Goal: Contribute content: Contribute content

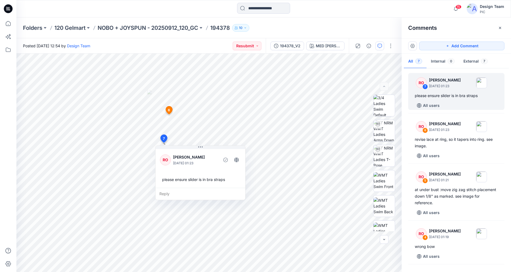
click at [11, 10] on icon at bounding box center [8, 8] width 9 height 9
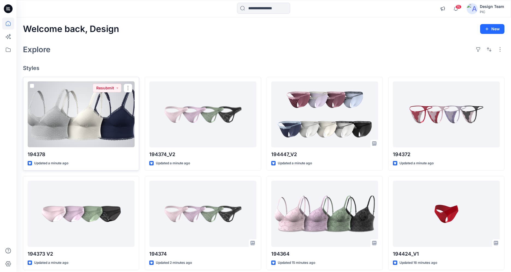
click at [85, 124] on div at bounding box center [81, 115] width 107 height 66
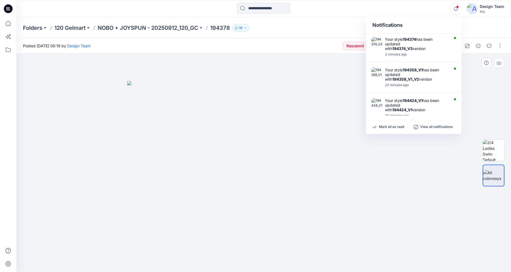
click at [397, 147] on img at bounding box center [264, 176] width 274 height 191
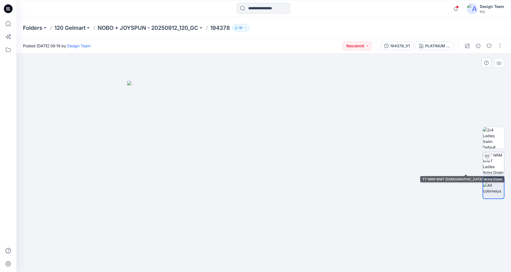
click at [494, 168] on img at bounding box center [493, 162] width 21 height 21
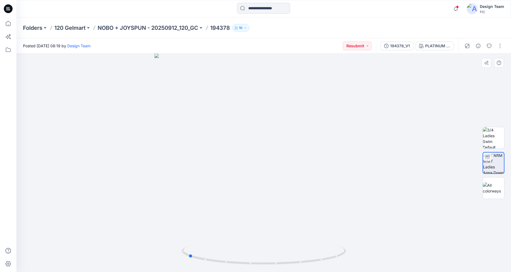
drag, startPoint x: 324, startPoint y: 262, endPoint x: 411, endPoint y: 266, distance: 87.1
click at [412, 266] on div at bounding box center [263, 163] width 495 height 219
drag, startPoint x: 288, startPoint y: 212, endPoint x: 274, endPoint y: 176, distance: 38.6
drag, startPoint x: 301, startPoint y: 261, endPoint x: 238, endPoint y: 255, distance: 63.2
click at [238, 255] on icon at bounding box center [264, 256] width 165 height 21
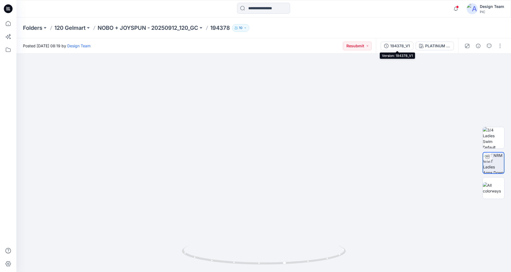
drag, startPoint x: 391, startPoint y: 45, endPoint x: 397, endPoint y: 48, distance: 6.2
click at [391, 45] on div "194378_V1" at bounding box center [400, 46] width 20 height 6
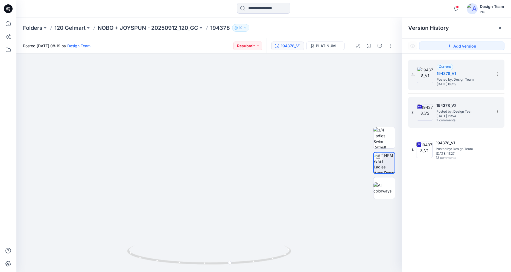
click at [437, 113] on div "2. 194378_V2 Posted by: Design Team Friday, October 03, 2025 12:54 7 comments" at bounding box center [453, 112] width 82 height 26
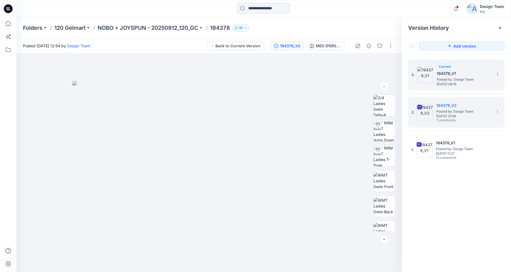
click at [446, 78] on span "Posted by: Design Team" at bounding box center [464, 79] width 55 height 5
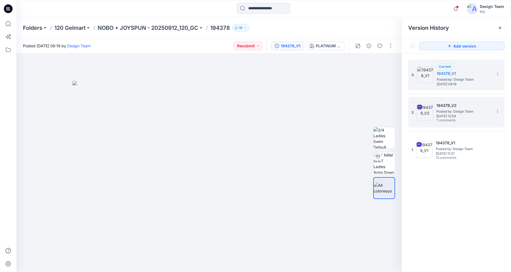
click at [450, 105] on h5 "194378_V2" at bounding box center [464, 105] width 55 height 7
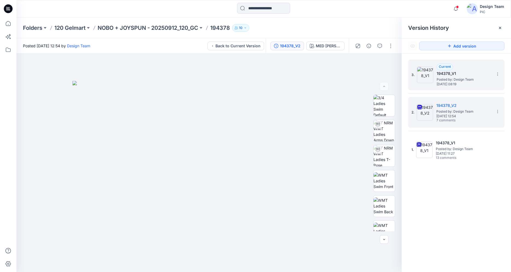
click at [446, 82] on span "Monday, October 13, 2025 08:19" at bounding box center [464, 84] width 55 height 4
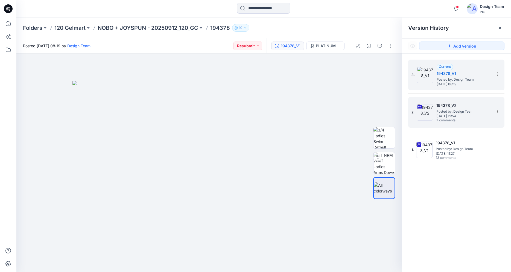
click at [449, 107] on h5 "194378_V2" at bounding box center [464, 105] width 55 height 7
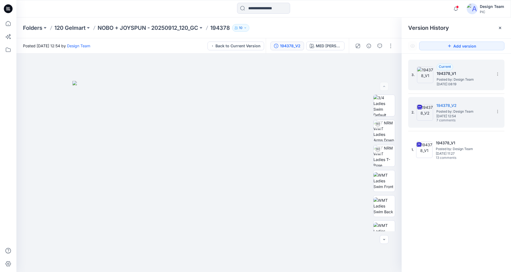
click at [454, 82] on span "Posted by: Design Team" at bounding box center [464, 79] width 55 height 5
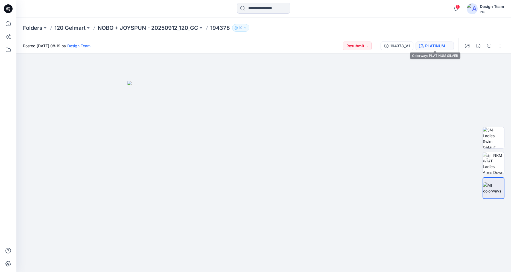
click at [426, 47] on div "PLATINUM SILVER" at bounding box center [437, 46] width 25 height 6
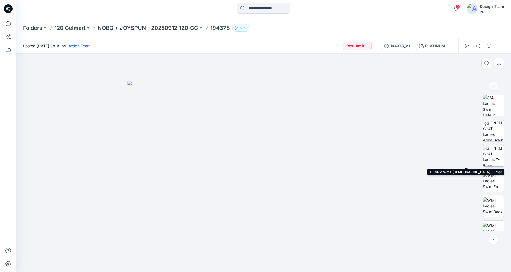
click at [491, 156] on img at bounding box center [493, 155] width 21 height 21
drag, startPoint x: 324, startPoint y: 259, endPoint x: 285, endPoint y: 249, distance: 40.7
click at [285, 249] on icon at bounding box center [264, 256] width 165 height 21
drag, startPoint x: 311, startPoint y: 263, endPoint x: 211, endPoint y: 236, distance: 102.8
click at [211, 236] on div at bounding box center [263, 163] width 495 height 219
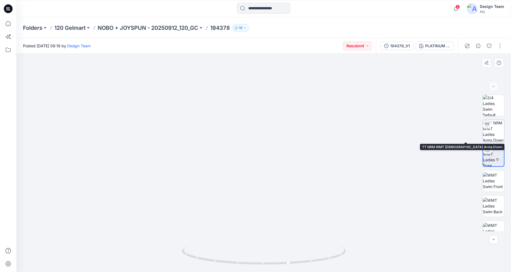
click at [495, 135] on img at bounding box center [493, 130] width 21 height 21
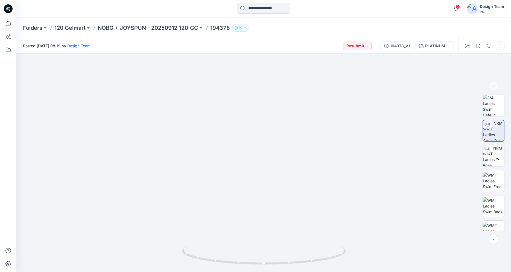
click at [501, 45] on button "button" at bounding box center [500, 46] width 9 height 9
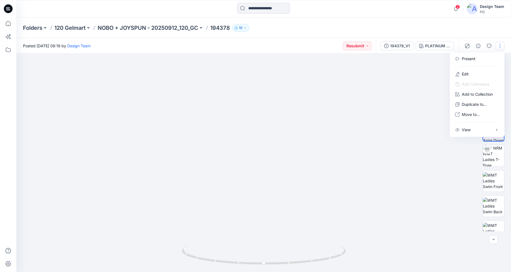
click at [418, 30] on div "Folders 120 Gelmart NOBO + JOYSPUN - 20250912_120_GC 194378 10" at bounding box center [242, 28] width 439 height 8
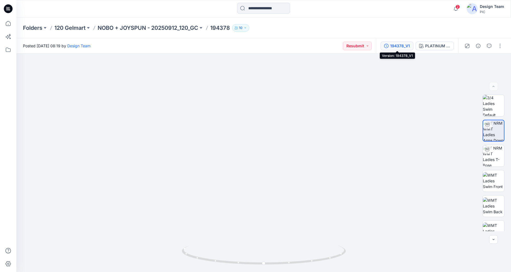
click at [393, 45] on div "194378_V1" at bounding box center [400, 46] width 20 height 6
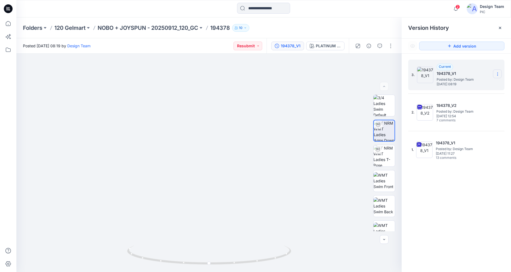
click at [495, 74] on section at bounding box center [497, 73] width 9 height 9
click at [468, 107] on span "Delete Version" at bounding box center [460, 109] width 26 height 7
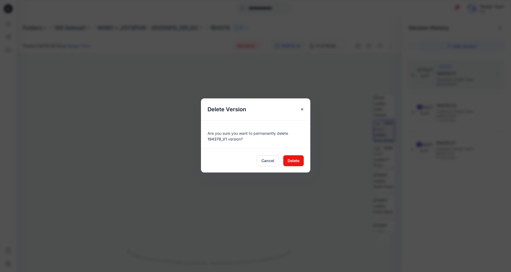
click at [443, 206] on div "Delete Version Are you sure you want to permanently delete 194378_V1 version? C…" at bounding box center [255, 136] width 511 height 272
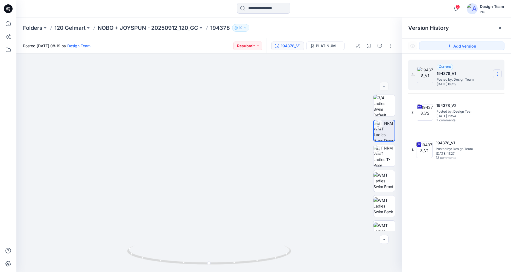
click at [497, 73] on icon at bounding box center [498, 74] width 4 height 4
click at [454, 110] on span "Delete Version" at bounding box center [460, 109] width 26 height 7
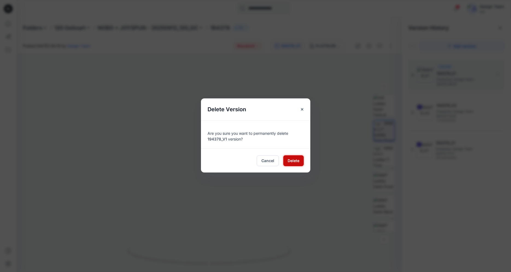
click at [291, 162] on span "Delete" at bounding box center [294, 161] width 12 height 6
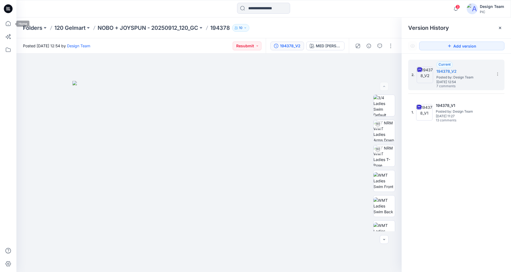
click at [7, 10] on icon at bounding box center [8, 8] width 9 height 9
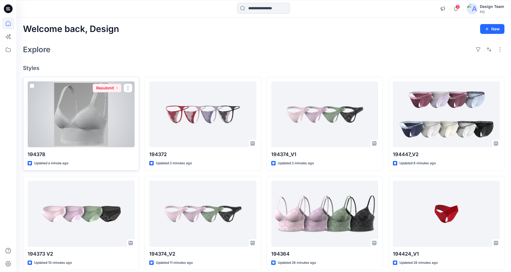
click at [67, 107] on div at bounding box center [81, 115] width 107 height 66
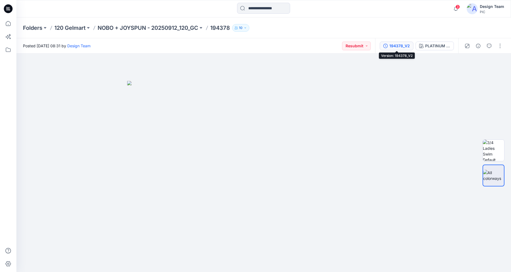
click at [398, 47] on div "194378_V2" at bounding box center [399, 46] width 21 height 6
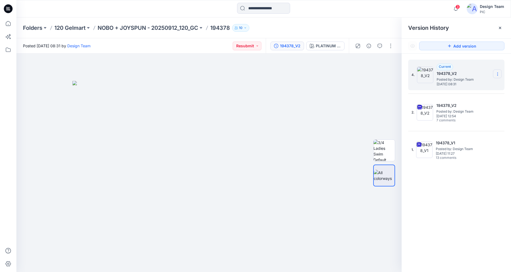
click at [501, 75] on section at bounding box center [497, 73] width 9 height 9
click at [477, 107] on div "Delete Version" at bounding box center [468, 109] width 63 height 11
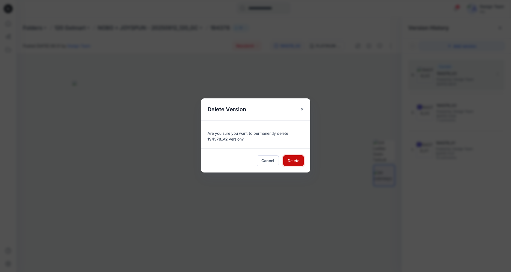
click at [289, 162] on span "Delete" at bounding box center [294, 161] width 12 height 6
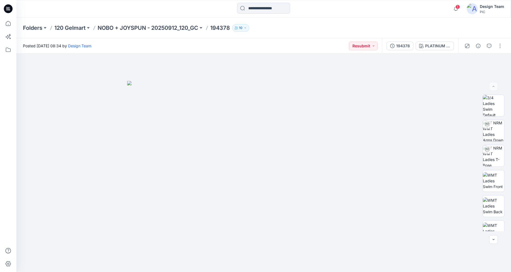
click at [10, 6] on icon at bounding box center [8, 8] width 9 height 9
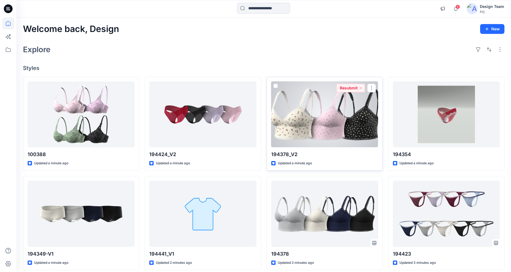
click at [325, 121] on div at bounding box center [324, 115] width 107 height 66
click at [325, 121] on div "Welcome back, Design New Explore Styles 100388 Updated a minute ago 194349-V1 U…" at bounding box center [263, 207] width 495 height 379
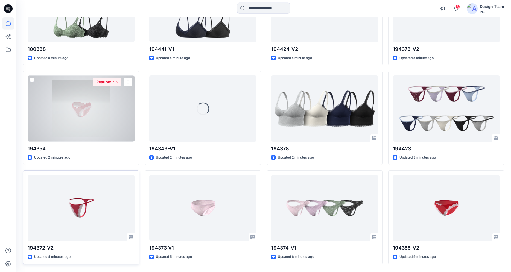
scroll to position [124, 0]
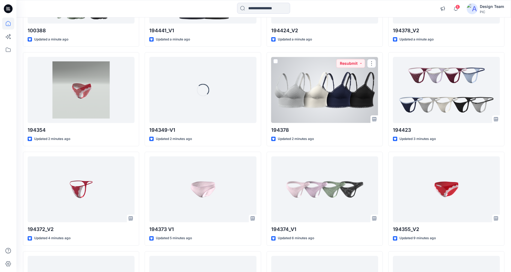
click at [322, 88] on div at bounding box center [324, 90] width 107 height 66
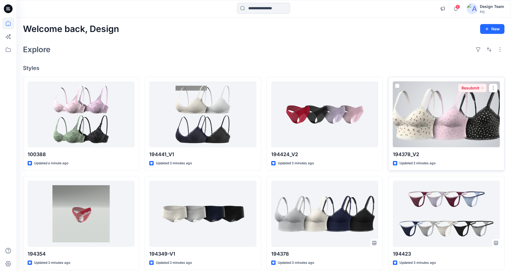
click at [447, 111] on div at bounding box center [446, 115] width 107 height 66
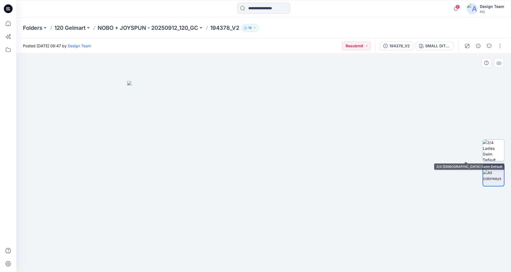
click at [495, 156] on img at bounding box center [493, 150] width 21 height 21
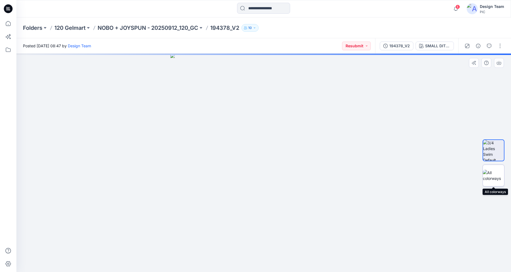
click at [499, 173] on img at bounding box center [493, 175] width 21 height 11
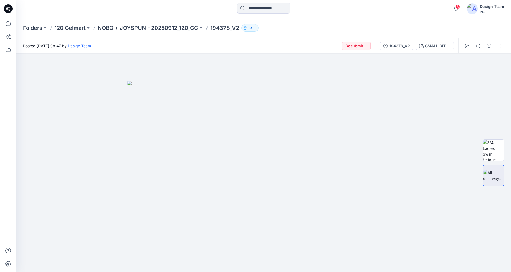
click at [7, 5] on icon at bounding box center [8, 8] width 9 height 9
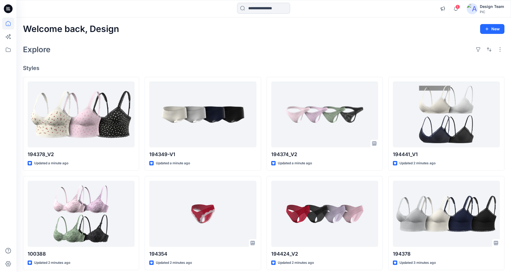
click at [252, 6] on input at bounding box center [263, 8] width 53 height 11
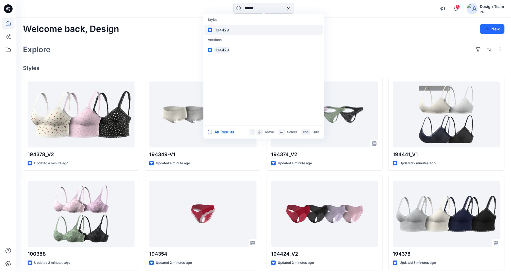
type input "******"
click at [224, 34] on link "194429" at bounding box center [264, 30] width 118 height 10
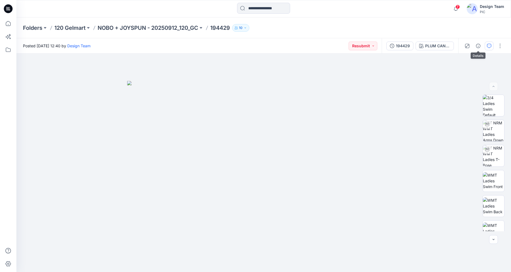
click at [485, 48] on button "button" at bounding box center [489, 46] width 9 height 9
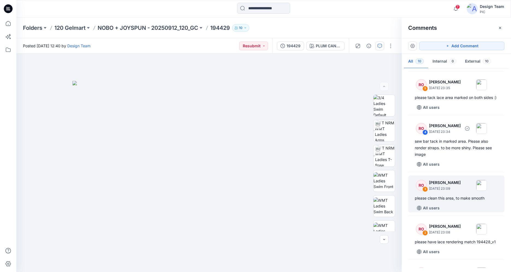
scroll to position [305, 0]
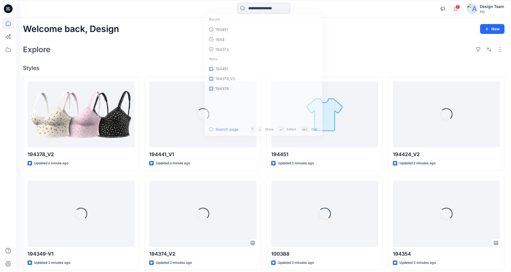
click at [248, 9] on input at bounding box center [263, 8] width 53 height 11
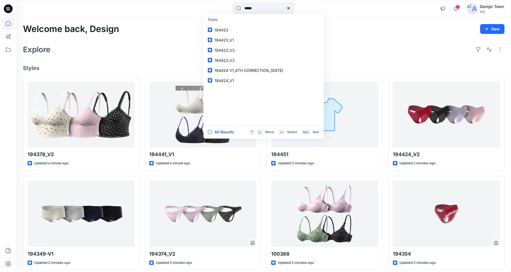
type input "******"
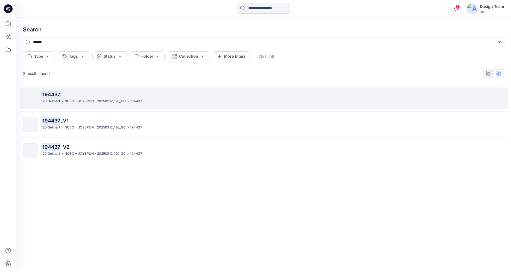
click at [82, 100] on p "NOBO + JOYSPUN - 20250912_120_GC" at bounding box center [95, 101] width 61 height 6
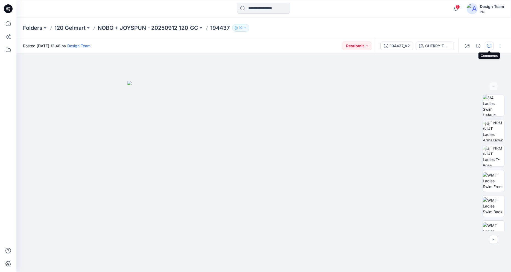
click at [487, 46] on icon "button" at bounding box center [489, 46] width 4 height 4
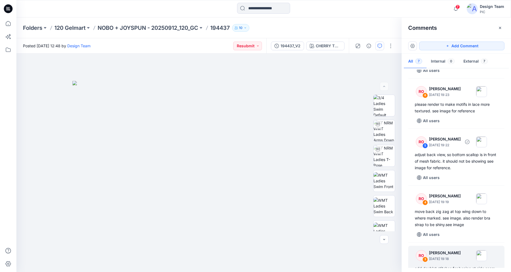
scroll to position [167, 0]
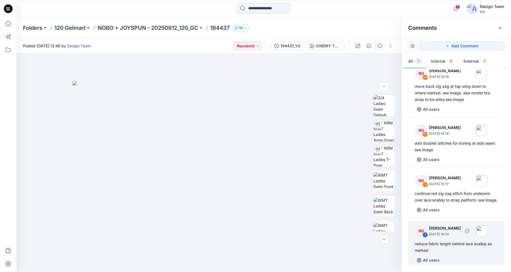
click at [430, 246] on div "reduce fabric length behind lace scallop as marked" at bounding box center [456, 247] width 83 height 13
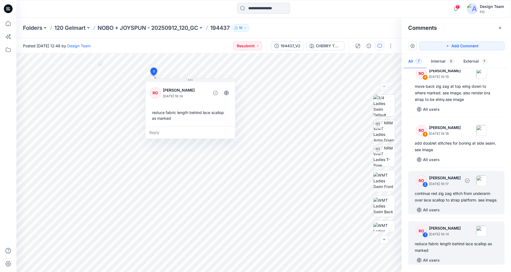
click at [456, 194] on div "continue red zig zag stitch from underarm over lace scallop to strap platform. …" at bounding box center [456, 196] width 83 height 13
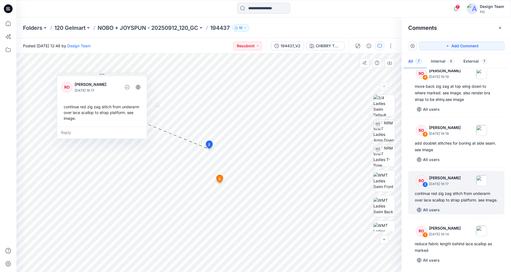
drag, startPoint x: 194, startPoint y: 118, endPoint x: 101, endPoint y: 74, distance: 101.8
click at [101, 74] on icon at bounding box center [102, 74] width 4 height 4
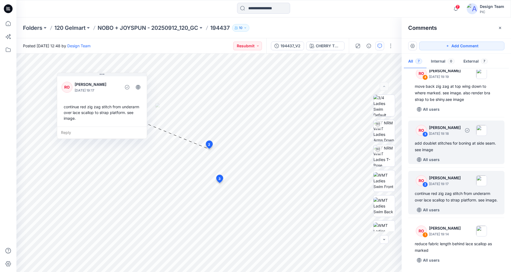
click at [452, 143] on div "add doublet stitches for boning at side seam. see image" at bounding box center [456, 146] width 83 height 13
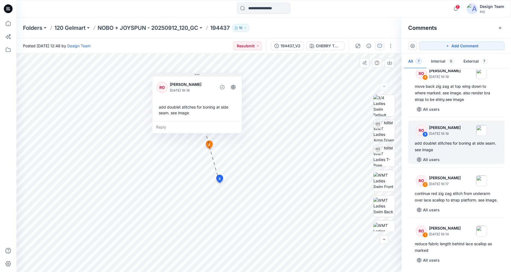
drag, startPoint x: 189, startPoint y: 121, endPoint x: 199, endPoint y: 75, distance: 47.0
click at [199, 75] on icon at bounding box center [197, 74] width 4 height 1
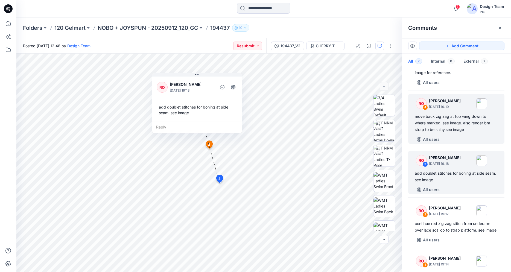
scroll to position [111, 0]
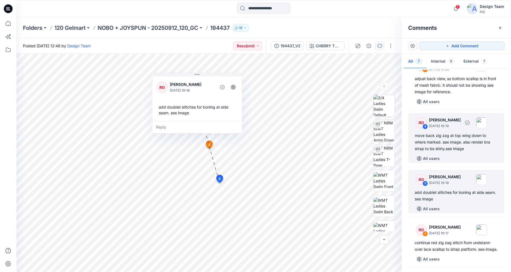
click at [445, 149] on div "move back zig zag at top wing down to where marked. see image. also render bra …" at bounding box center [456, 142] width 83 height 20
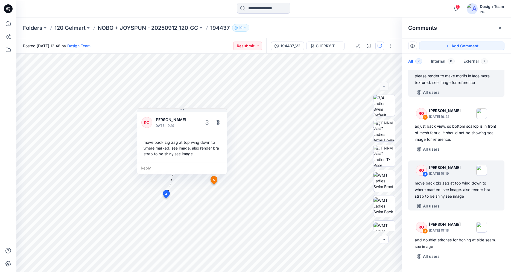
scroll to position [27, 0]
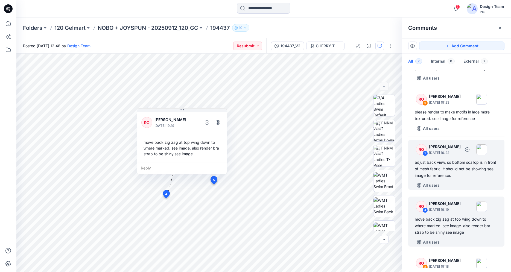
click at [451, 166] on div "adjust back view, so bottom scallop is in front of mesh fabric. it should not b…" at bounding box center [456, 169] width 83 height 20
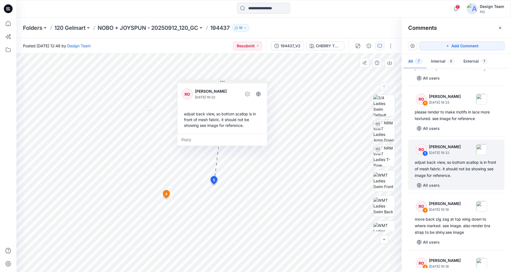
drag, startPoint x: 206, startPoint y: 112, endPoint x: 224, endPoint y: 83, distance: 34.2
click at [224, 83] on icon at bounding box center [222, 81] width 4 height 4
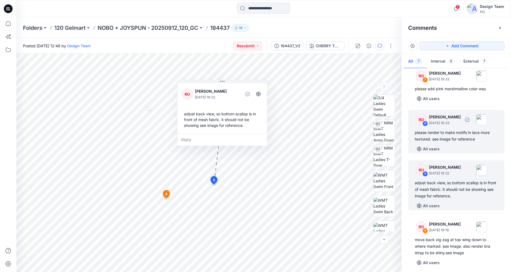
scroll to position [0, 0]
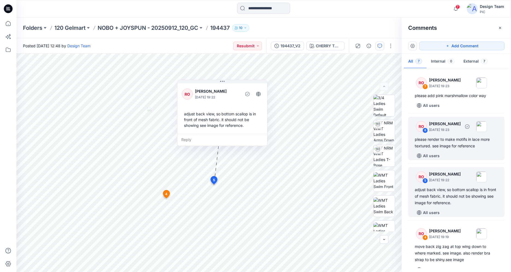
click at [452, 144] on div "please render to make motifs in lace more textured. see image for reference" at bounding box center [456, 142] width 83 height 13
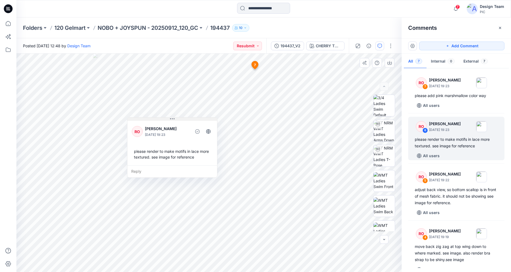
click at [165, 93] on div "8 6 RO Raquel Ortiz October 10, 2025 19:23 please render to make motifs in lace…" at bounding box center [208, 163] width 385 height 219
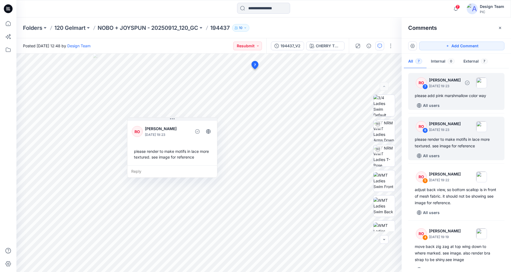
click at [452, 103] on div "All users" at bounding box center [460, 105] width 90 height 9
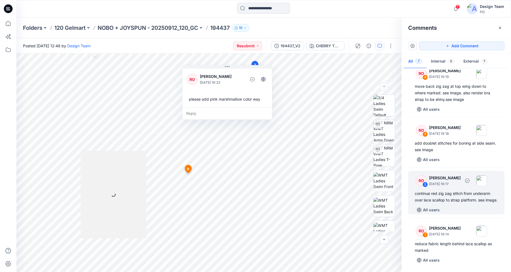
scroll to position [167, 0]
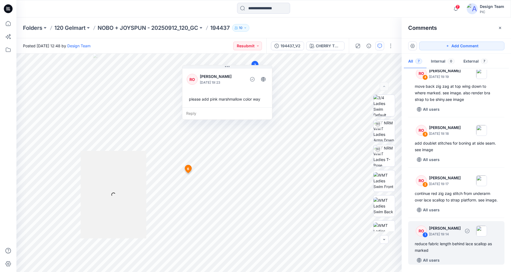
click at [459, 238] on div "RO 1 Raquel Ortiz October 10, 2025 19:14" at bounding box center [449, 230] width 75 height 15
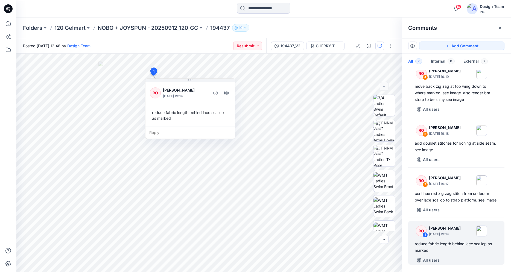
click at [7, 10] on icon at bounding box center [8, 8] width 9 height 9
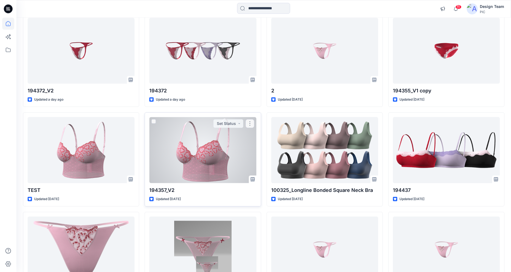
scroll to position [984, 0]
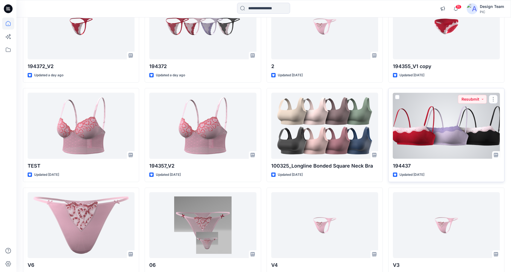
click at [441, 127] on div at bounding box center [446, 126] width 107 height 66
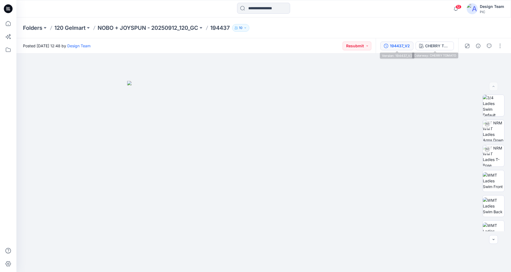
click at [405, 48] on div "194437_V2" at bounding box center [400, 46] width 20 height 6
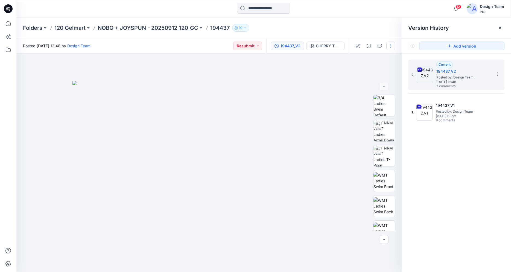
click at [393, 46] on button "button" at bounding box center [390, 46] width 9 height 9
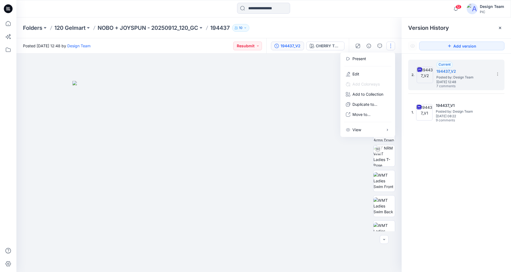
click at [328, 95] on img at bounding box center [209, 176] width 274 height 191
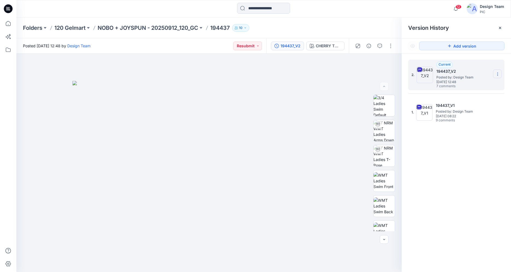
click at [498, 73] on icon at bounding box center [498, 73] width 0 height 0
click at [461, 85] on span "Download Source BW File" at bounding box center [470, 85] width 46 height 7
click at [382, 156] on img at bounding box center [384, 155] width 21 height 21
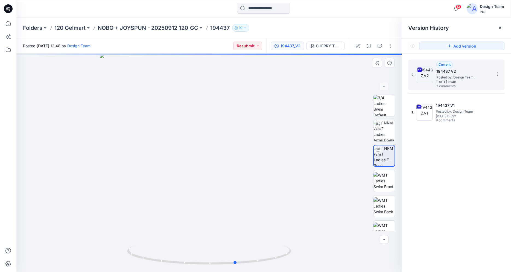
drag, startPoint x: 250, startPoint y: 263, endPoint x: 113, endPoint y: 252, distance: 137.4
click at [113, 252] on div at bounding box center [208, 163] width 385 height 219
drag, startPoint x: 158, startPoint y: 261, endPoint x: 226, endPoint y: 265, distance: 68.7
click at [226, 265] on icon at bounding box center [209, 256] width 165 height 21
drag, startPoint x: 217, startPoint y: 178, endPoint x: 215, endPoint y: 138, distance: 40.8
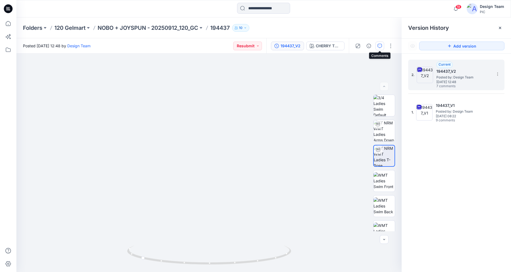
click at [377, 45] on button "button" at bounding box center [380, 46] width 9 height 9
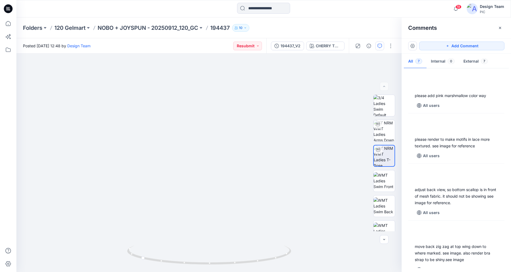
scroll to position [167, 0]
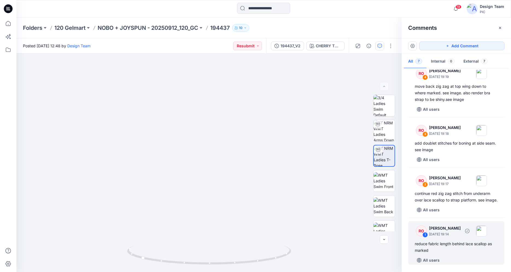
click at [442, 242] on div "reduce fabric length behind lace scallop as marked" at bounding box center [456, 247] width 83 height 13
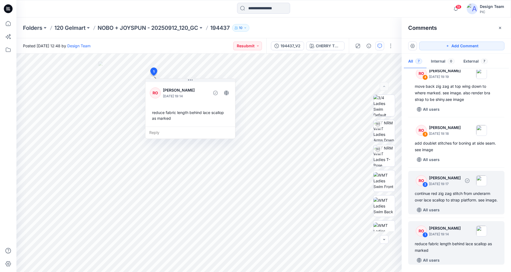
click at [444, 196] on div "continue red zig zag stitch from underarm over lace scallop to strap platform. …" at bounding box center [456, 196] width 83 height 13
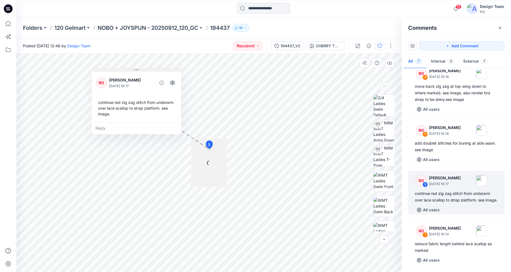
drag, startPoint x: 193, startPoint y: 117, endPoint x: 135, endPoint y: 69, distance: 74.8
click at [135, 69] on icon at bounding box center [136, 70] width 4 height 4
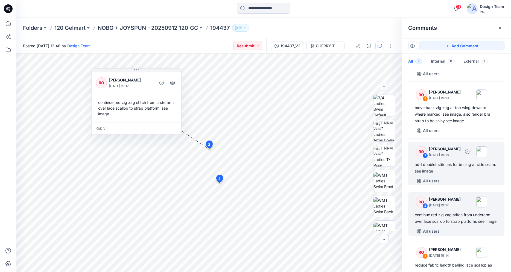
click at [448, 171] on div "add doublet stitches for boning at side seam. see image" at bounding box center [456, 167] width 83 height 13
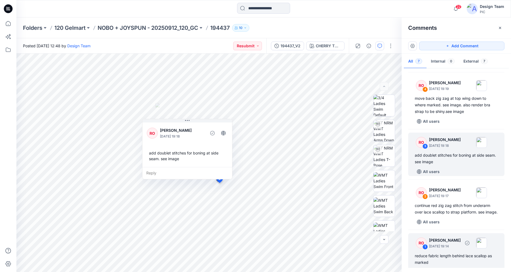
scroll to position [111, 0]
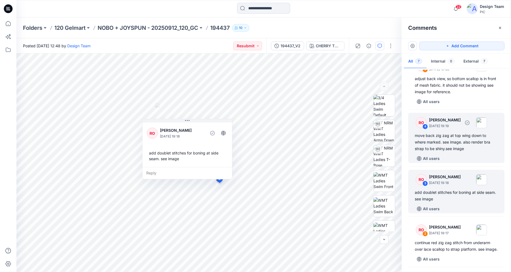
click at [443, 153] on div "RO 4 Raquel Ortiz October 10, 2025 19:19 move back zig zag at top wing down to …" at bounding box center [456, 138] width 96 height 50
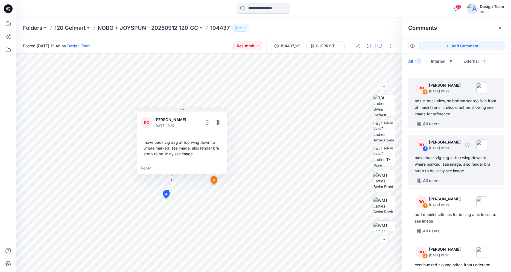
scroll to position [55, 0]
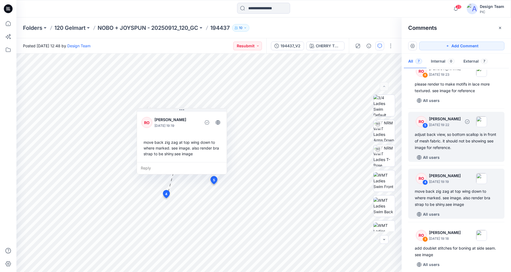
click at [478, 149] on div "adjust back view, so bottom scallop is in front of mesh fabric. it should not b…" at bounding box center [456, 141] width 83 height 20
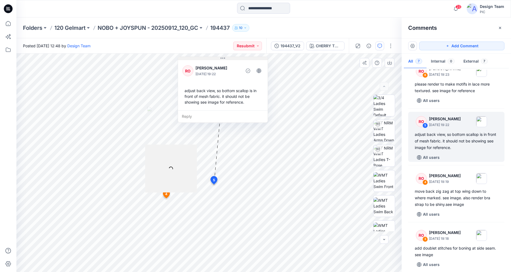
drag, startPoint x: 202, startPoint y: 111, endPoint x: 221, endPoint y: 59, distance: 54.9
click at [221, 59] on icon at bounding box center [223, 58] width 4 height 4
click at [186, 118] on div "Reply" at bounding box center [223, 117] width 90 height 12
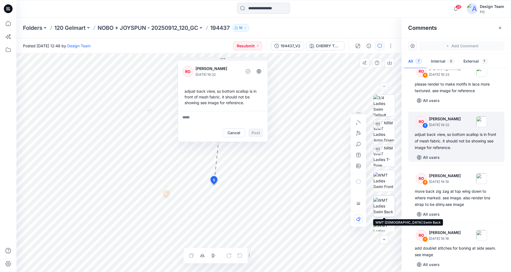
click at [384, 206] on img at bounding box center [384, 205] width 21 height 17
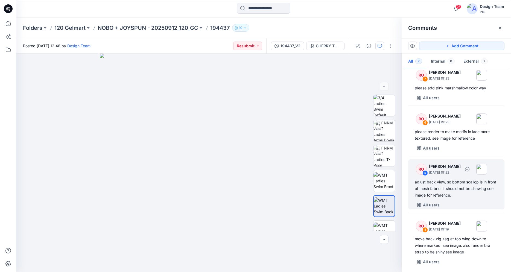
scroll to position [0, 0]
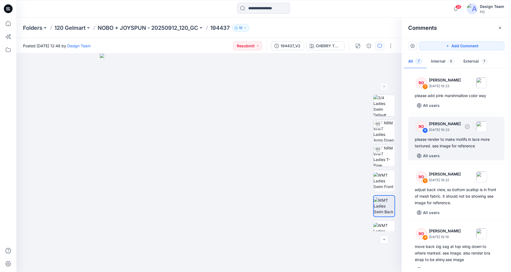
click at [453, 149] on div "please render to make motifs in lace more textured. see image for reference" at bounding box center [456, 142] width 83 height 13
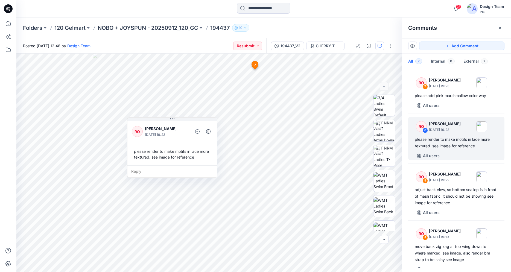
click at [7, 11] on icon at bounding box center [8, 8] width 9 height 9
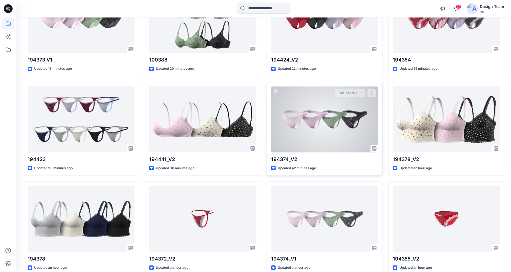
scroll to position [295, 0]
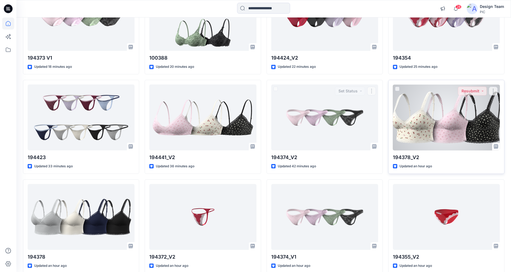
click at [410, 119] on div at bounding box center [446, 118] width 107 height 66
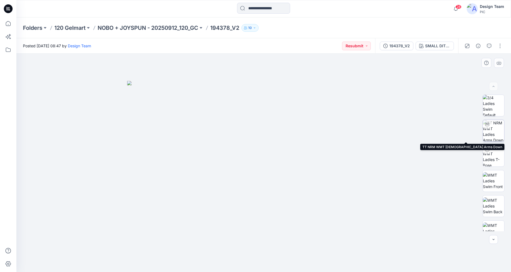
click at [494, 135] on img at bounding box center [493, 130] width 21 height 21
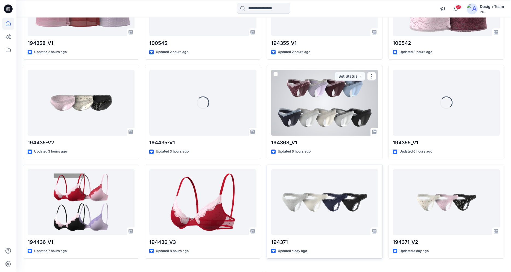
scroll to position [721, 0]
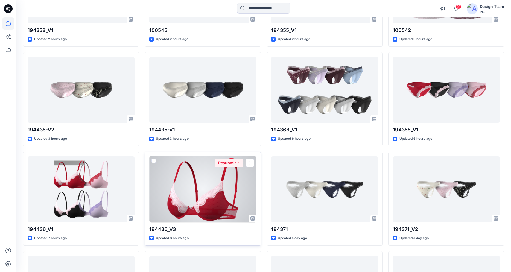
click at [207, 207] on div at bounding box center [202, 189] width 107 height 66
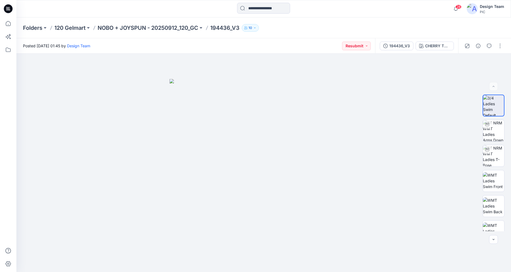
click at [5, 7] on icon at bounding box center [8, 8] width 9 height 9
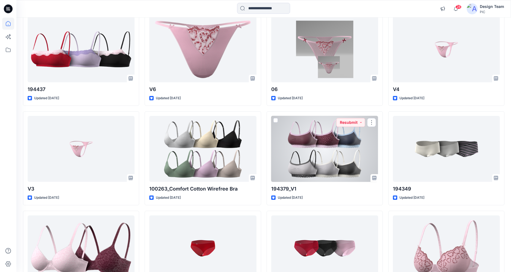
scroll to position [1249, 0]
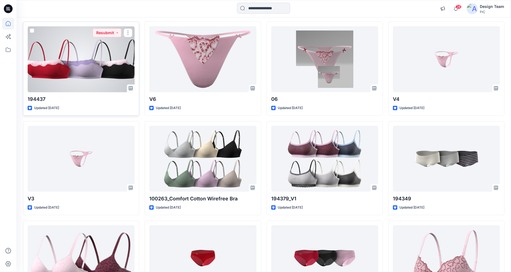
click at [73, 65] on div at bounding box center [81, 59] width 107 height 66
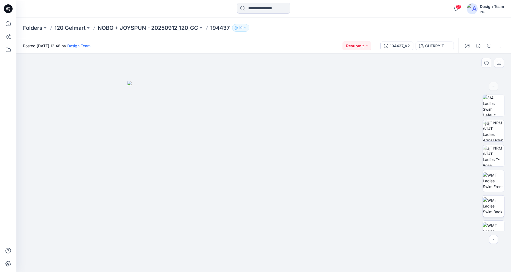
scroll to position [137, 0]
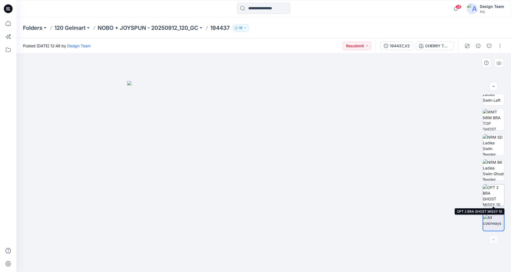
click at [488, 194] on img at bounding box center [493, 195] width 21 height 21
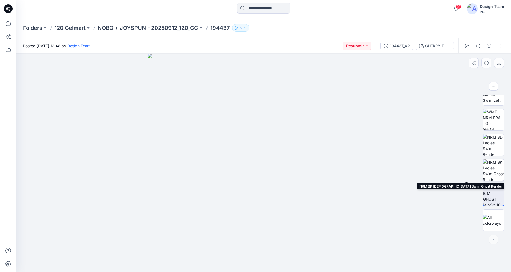
click at [493, 171] on img at bounding box center [493, 169] width 21 height 21
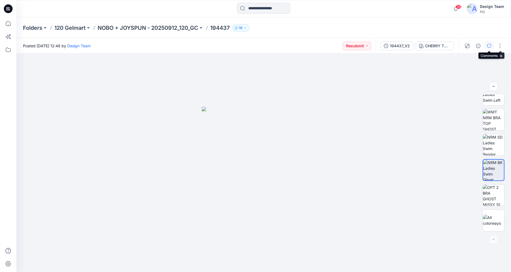
click at [491, 45] on icon "button" at bounding box center [489, 46] width 4 height 4
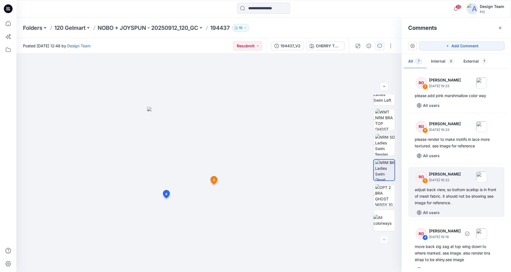
scroll to position [167, 0]
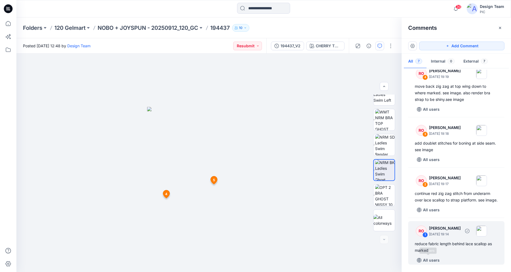
click at [437, 249] on div "reduce fabric length behind lace scallop as marked" at bounding box center [456, 247] width 83 height 13
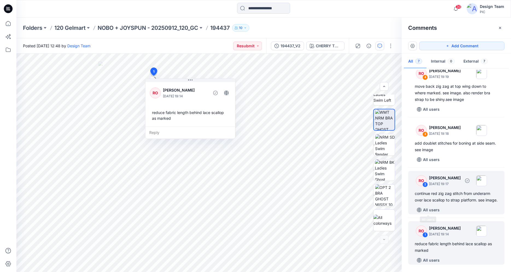
click at [444, 193] on div "continue red zig zag stitch from underarm over lace scallop to strap platform. …" at bounding box center [456, 196] width 83 height 13
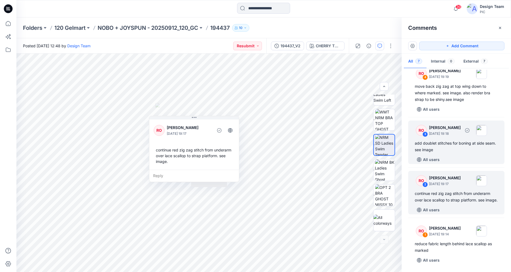
click at [446, 140] on div "add doublet stitches for boning at side seam. see image" at bounding box center [456, 146] width 83 height 13
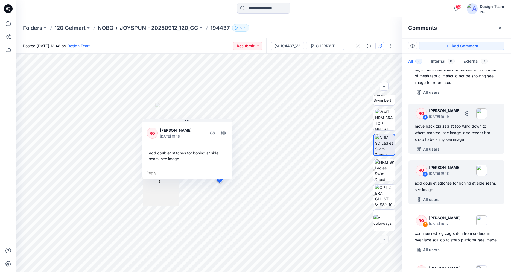
scroll to position [111, 0]
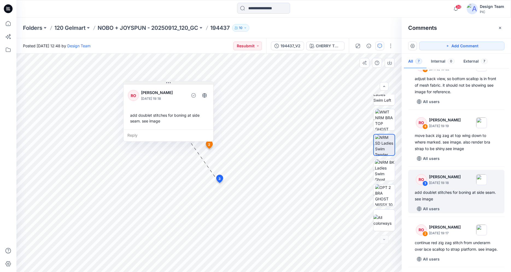
drag, startPoint x: 189, startPoint y: 120, endPoint x: 170, endPoint y: 82, distance: 42.2
click at [170, 82] on icon at bounding box center [168, 83] width 4 height 4
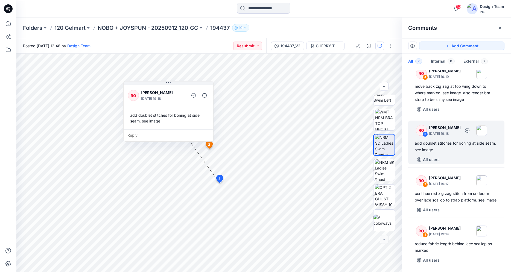
scroll to position [139, 0]
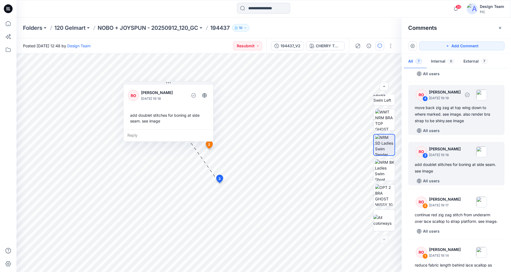
click at [465, 120] on div "move back zig zag at top wing down to where marked. see image. also render bra …" at bounding box center [456, 114] width 83 height 20
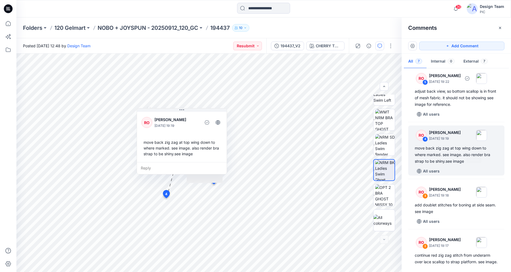
scroll to position [83, 0]
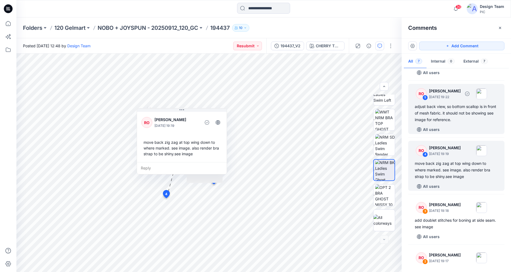
click at [457, 120] on div "adjust back view, so bottom scallop is in front of mesh fabric. it should not b…" at bounding box center [456, 113] width 83 height 20
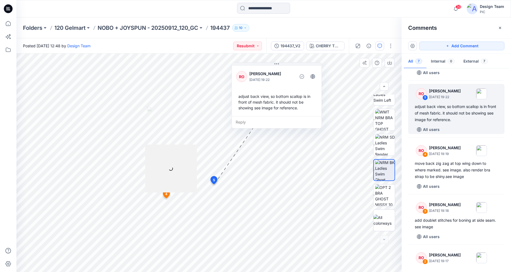
drag, startPoint x: 203, startPoint y: 111, endPoint x: 245, endPoint y: 79, distance: 52.3
click at [279, 62] on icon at bounding box center [277, 64] width 4 height 4
click at [242, 120] on div "Reply" at bounding box center [280, 120] width 90 height 12
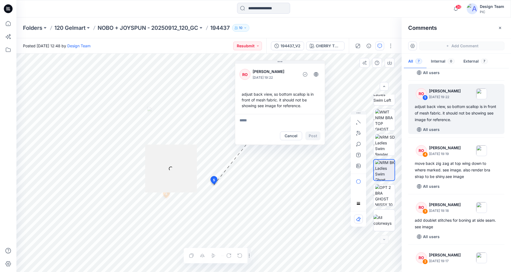
click at [131, 155] on div at bounding box center [208, 163] width 385 height 219
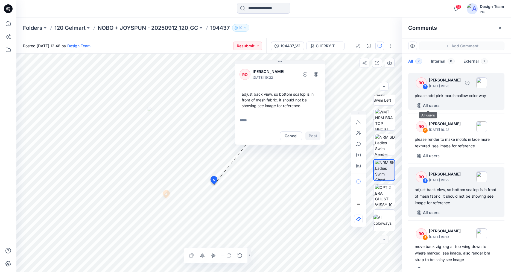
click at [441, 103] on div "All users" at bounding box center [460, 105] width 90 height 9
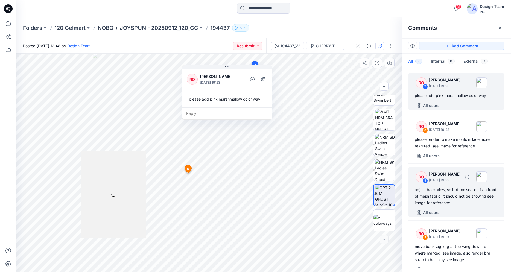
scroll to position [167, 0]
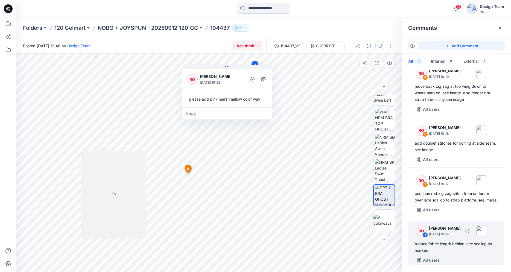
click at [459, 247] on div "reduce fabric length behind lace scallop as marked" at bounding box center [456, 247] width 83 height 13
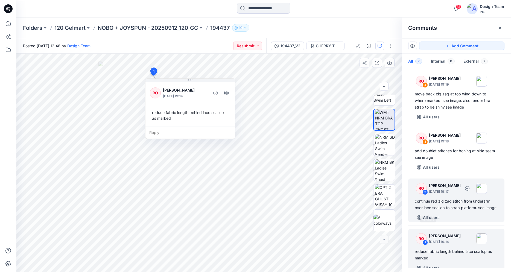
scroll to position [139, 0]
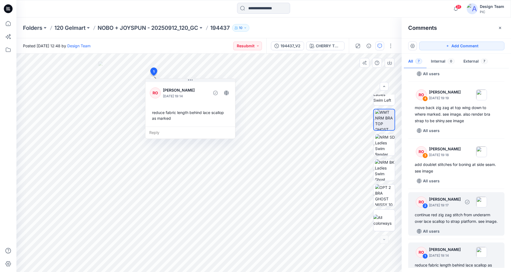
click at [460, 224] on div "continue red zig zag stitch from underarm over lace scallop to strap platform. …" at bounding box center [456, 218] width 83 height 13
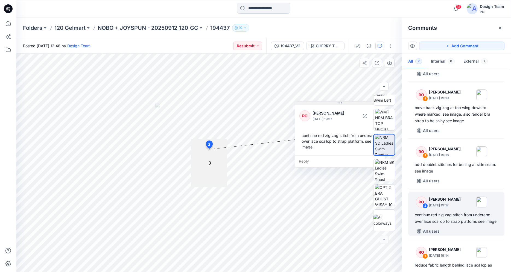
drag, startPoint x: 194, startPoint y: 117, endPoint x: 277, endPoint y: 101, distance: 84.4
click at [338, 101] on icon at bounding box center [340, 103] width 4 height 4
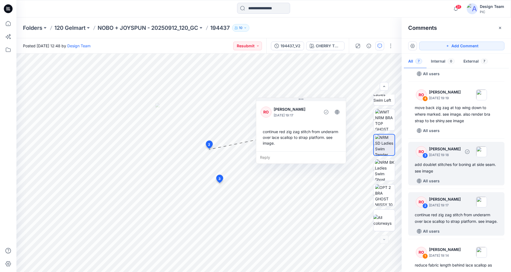
click at [440, 171] on div "add doublet stitches for boning at side seam. see image" at bounding box center [456, 167] width 83 height 13
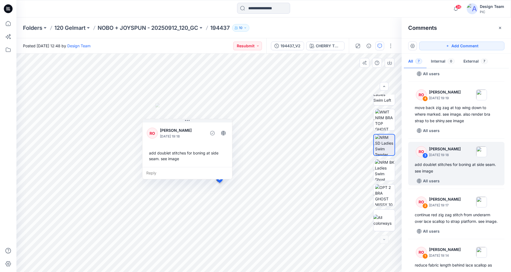
drag, startPoint x: 184, startPoint y: 120, endPoint x: 169, endPoint y: 156, distance: 39.1
click at [168, 158] on div "RO Raquel Ortiz October 10, 2025 19:18 add doublet stitches for boning at side …" at bounding box center [187, 149] width 90 height 60
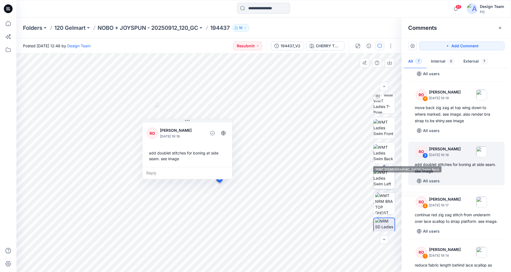
click at [387, 173] on img at bounding box center [384, 178] width 21 height 17
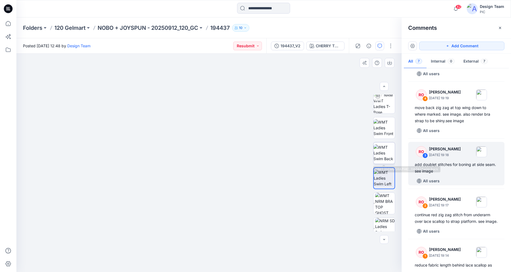
click at [379, 152] on img at bounding box center [384, 152] width 21 height 17
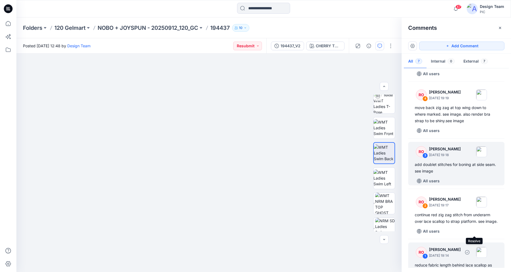
scroll to position [167, 0]
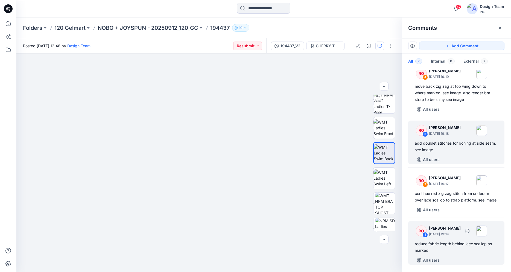
click at [452, 248] on div "reduce fabric length behind lace scallop as marked" at bounding box center [456, 247] width 83 height 13
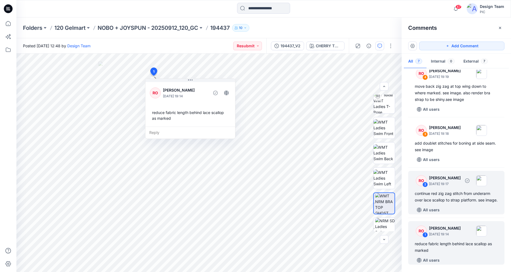
click at [461, 195] on div "continue red zig zag stitch from underarm over lace scallop to strap platform. …" at bounding box center [456, 196] width 83 height 13
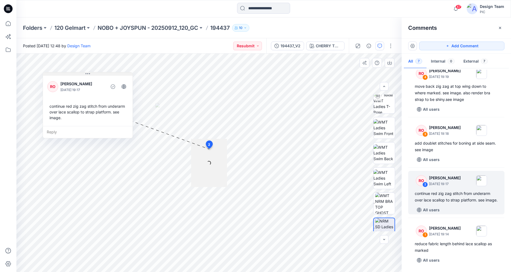
drag, startPoint x: 194, startPoint y: 118, endPoint x: 87, endPoint y: 75, distance: 115.0
click at [87, 75] on icon at bounding box center [88, 74] width 4 height 4
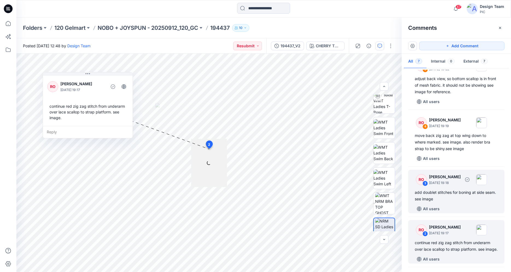
click at [440, 192] on div "add doublet stitches for boning at side seam. see image" at bounding box center [456, 195] width 83 height 13
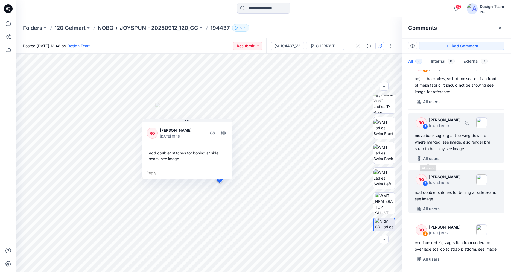
click at [439, 144] on div "move back zig zag at top wing down to where marked. see image. also render bra …" at bounding box center [456, 142] width 83 height 20
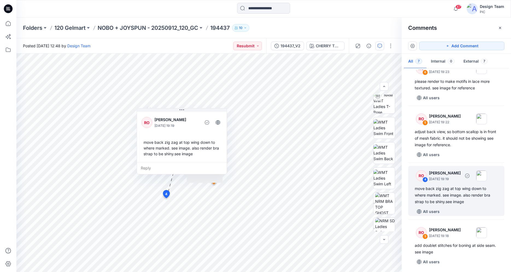
scroll to position [55, 0]
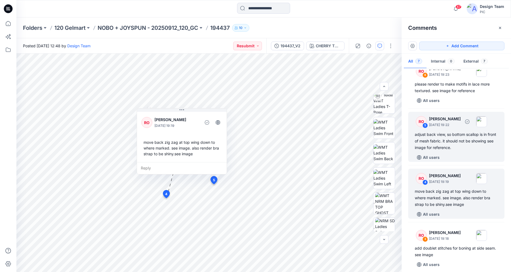
click at [439, 146] on div "adjust back view, so bottom scallop is in front of mesh fabric. it should not b…" at bounding box center [456, 141] width 83 height 20
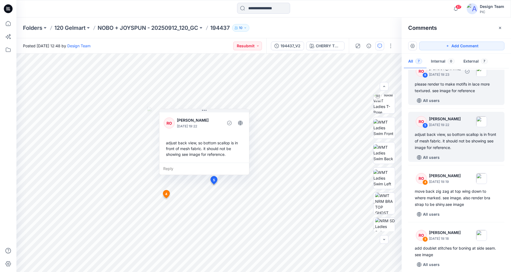
scroll to position [0, 0]
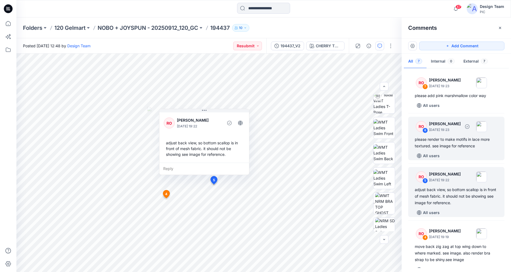
click at [438, 136] on div "RO 6 Raquel Ortiz October 10, 2025 19:23 please render to make motifs in lace m…" at bounding box center [456, 138] width 96 height 43
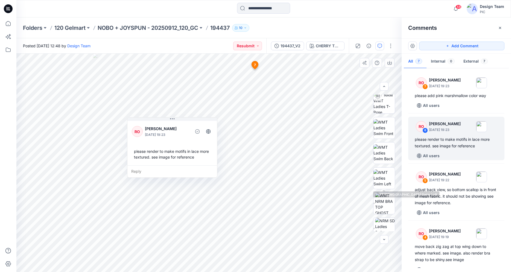
scroll to position [137, 0]
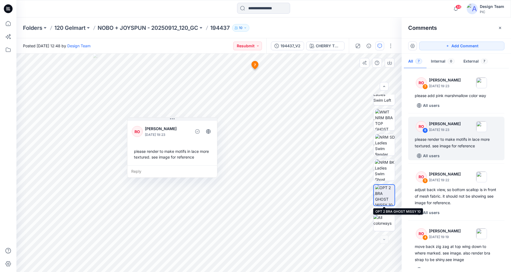
click at [388, 195] on img at bounding box center [384, 195] width 19 height 21
click at [385, 172] on img at bounding box center [385, 169] width 20 height 21
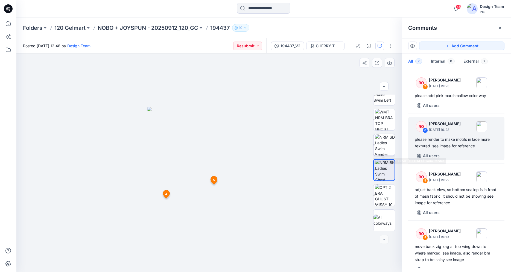
click at [386, 145] on img at bounding box center [385, 144] width 20 height 21
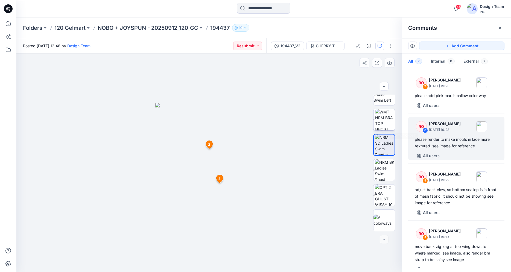
click at [382, 124] on img at bounding box center [385, 119] width 20 height 21
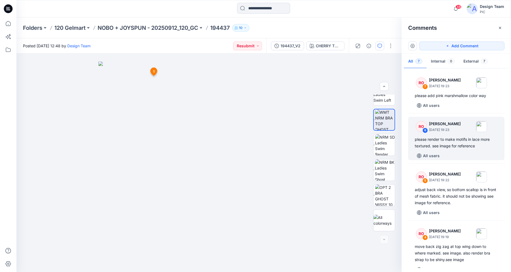
click at [10, 5] on icon at bounding box center [8, 8] width 9 height 9
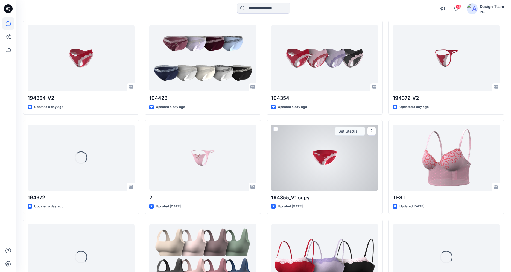
scroll to position [1249, 0]
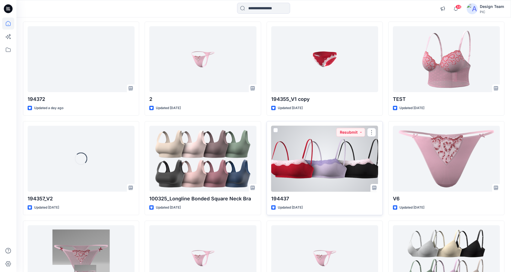
click at [338, 181] on div at bounding box center [324, 159] width 107 height 66
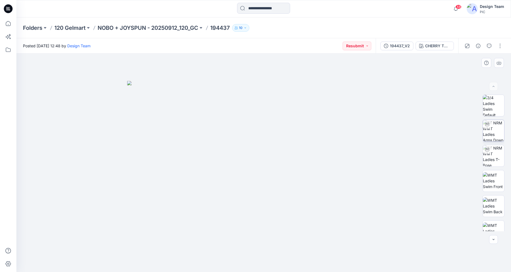
click at [489, 132] on img at bounding box center [493, 130] width 21 height 21
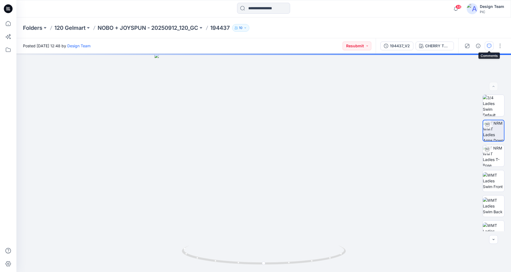
click at [490, 46] on icon "button" at bounding box center [489, 46] width 4 height 4
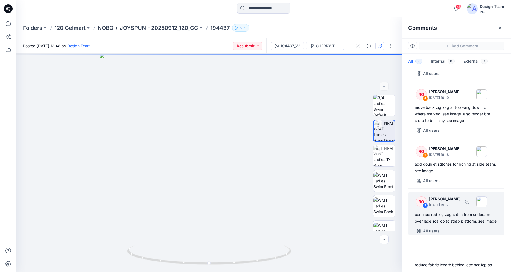
scroll to position [167, 0]
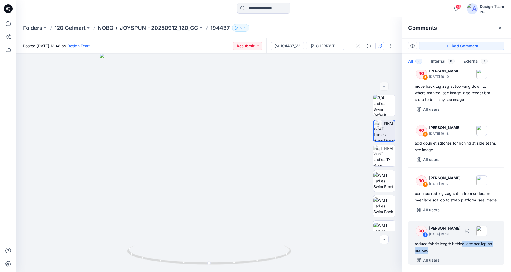
click at [463, 248] on div "reduce fabric length behind lace scallop as marked" at bounding box center [456, 247] width 83 height 13
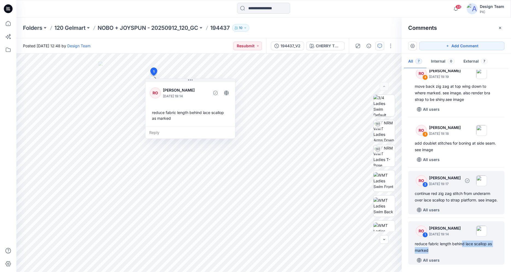
click at [466, 196] on div "continue red zig zag stitch from underarm over lace scallop to strap platform. …" at bounding box center [456, 196] width 83 height 13
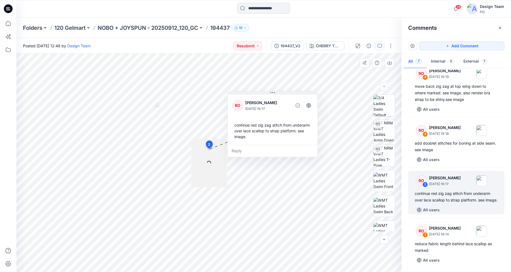
drag, startPoint x: 205, startPoint y: 115, endPoint x: 272, endPoint y: 92, distance: 70.4
click at [272, 92] on icon at bounding box center [273, 93] width 4 height 4
click at [383, 148] on img at bounding box center [384, 155] width 21 height 21
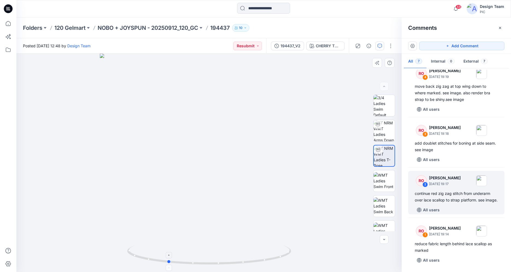
drag, startPoint x: 232, startPoint y: 264, endPoint x: 201, endPoint y: 257, distance: 31.7
click at [201, 257] on icon at bounding box center [209, 256] width 165 height 21
drag, startPoint x: 152, startPoint y: 259, endPoint x: 165, endPoint y: 261, distance: 12.7
click at [165, 261] on icon at bounding box center [209, 256] width 165 height 21
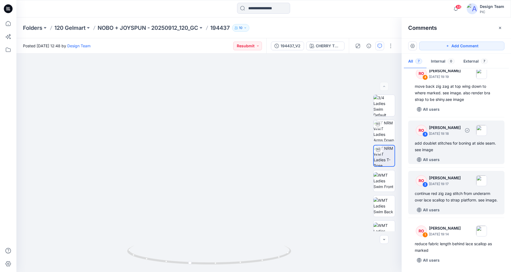
click at [449, 144] on div "add doublet stitches for boning at side seam. see image" at bounding box center [456, 146] width 83 height 13
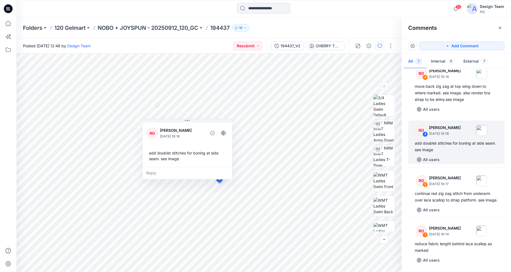
scroll to position [139, 0]
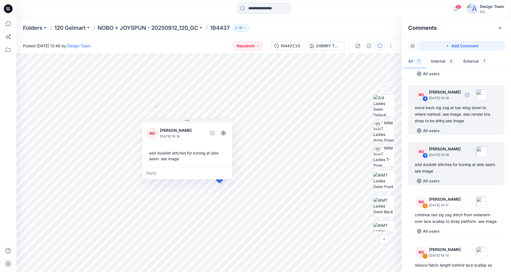
click at [457, 117] on div "move back zig zag at top wing down to where marked. see image. also render bra …" at bounding box center [456, 114] width 83 height 20
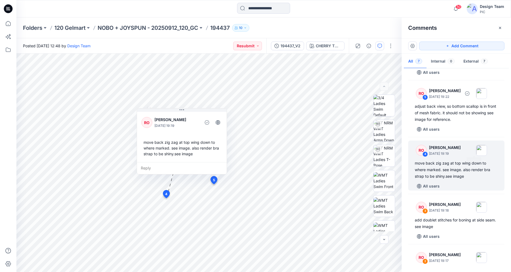
scroll to position [83, 0]
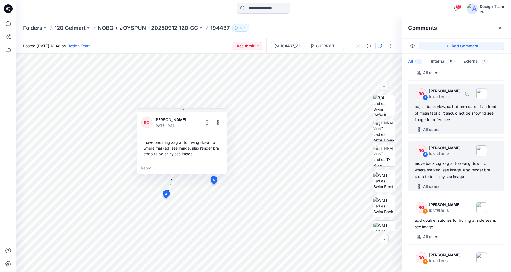
click at [454, 120] on div "adjust back view, so bottom scallop is in front of mesh fabric. it should not b…" at bounding box center [456, 113] width 83 height 20
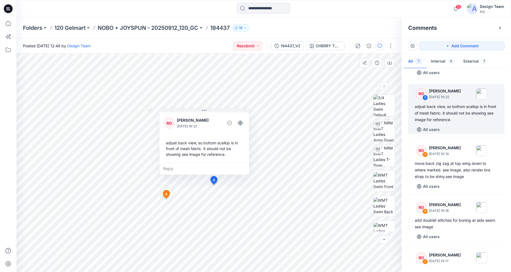
click at [167, 168] on div "Reply" at bounding box center [204, 169] width 90 height 12
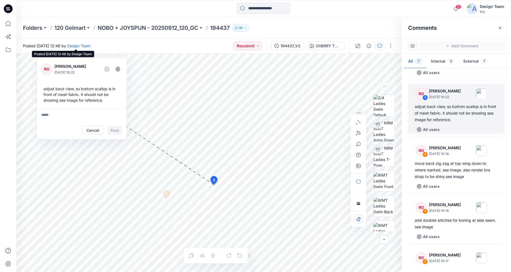
drag, startPoint x: 203, startPoint y: 111, endPoint x: 72, endPoint y: 45, distance: 146.8
click at [71, 45] on div "Posted Thursday, October 02, 2025 12:48 by Design Team Resubmit 194437_V2 CHERR…" at bounding box center [263, 155] width 495 height 234
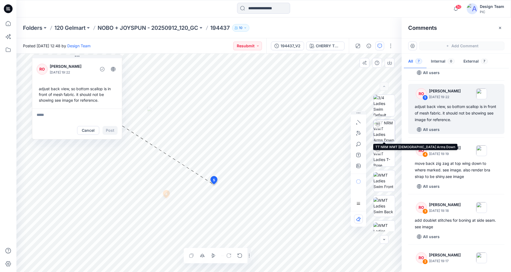
click at [384, 133] on img at bounding box center [384, 130] width 21 height 21
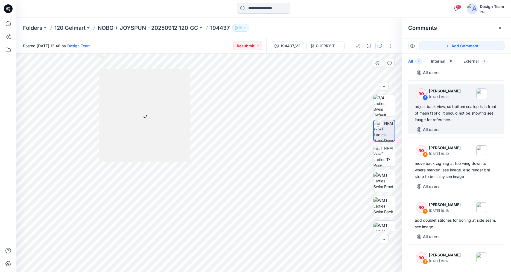
scroll to position [137, 0]
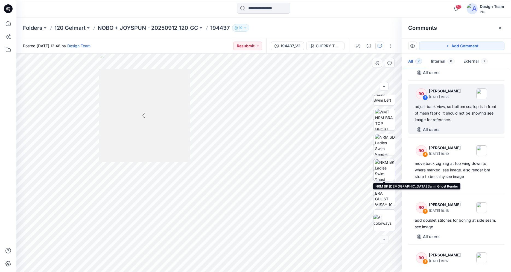
click at [385, 173] on img at bounding box center [385, 169] width 20 height 21
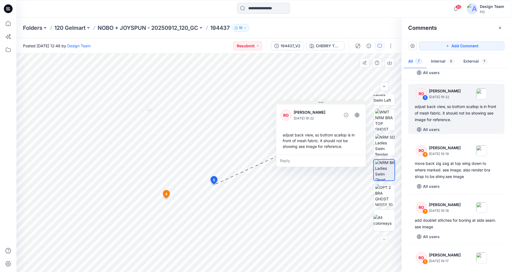
drag, startPoint x: 252, startPoint y: 183, endPoint x: 328, endPoint y: 87, distance: 121.7
click at [323, 100] on icon at bounding box center [321, 102] width 4 height 4
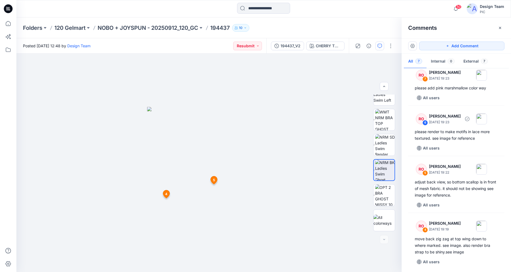
scroll to position [0, 0]
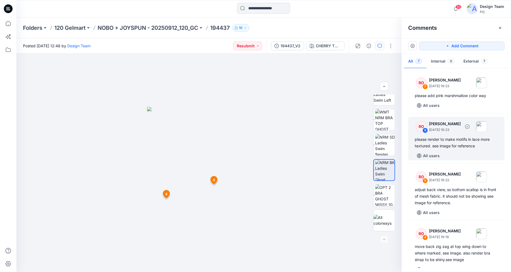
click at [451, 144] on div "please render to make motifs in lace more textured. see image for reference" at bounding box center [456, 142] width 83 height 13
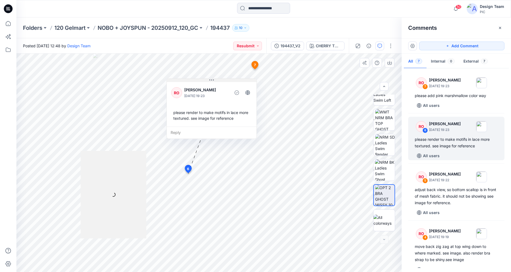
drag, startPoint x: 171, startPoint y: 120, endPoint x: 211, endPoint y: 81, distance: 55.3
click at [211, 81] on icon at bounding box center [212, 80] width 4 height 4
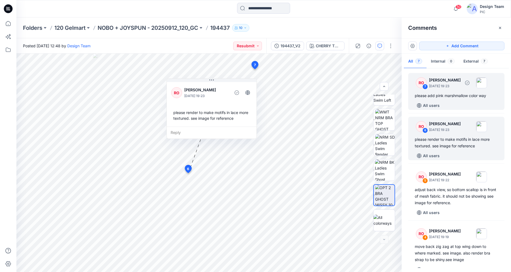
click at [455, 98] on div "please add pink marshmallow color way" at bounding box center [456, 95] width 83 height 7
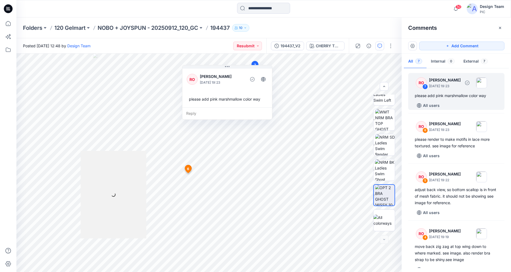
click at [453, 93] on div "please add pink marshmallow color way" at bounding box center [456, 95] width 83 height 7
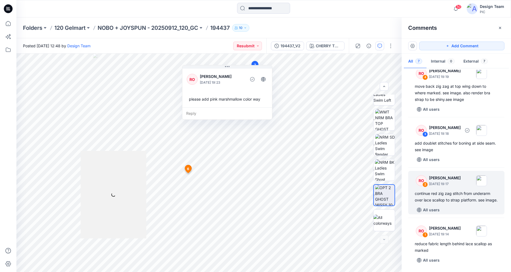
scroll to position [167, 0]
click at [431, 191] on div "continue red zig zag stitch from underarm over lace scallop to strap platform. …" at bounding box center [456, 196] width 83 height 13
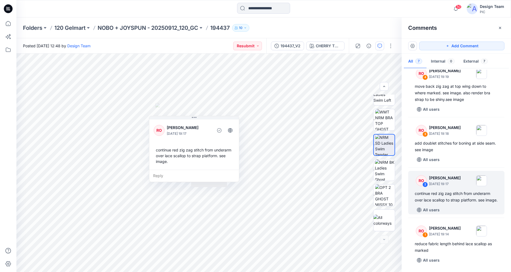
click at [438, 159] on div "RO 7 Raquel Ortiz October 10, 2025 19:23 please add pink marshmallow color way …" at bounding box center [456, 169] width 109 height 198
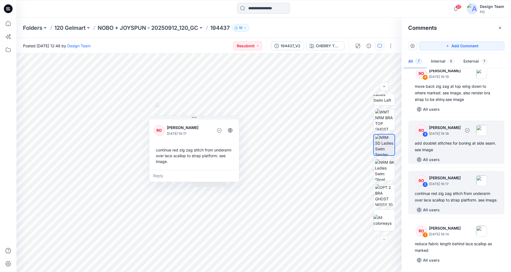
click at [438, 141] on div "add doublet stitches for boning at side seam. see image" at bounding box center [456, 146] width 83 height 13
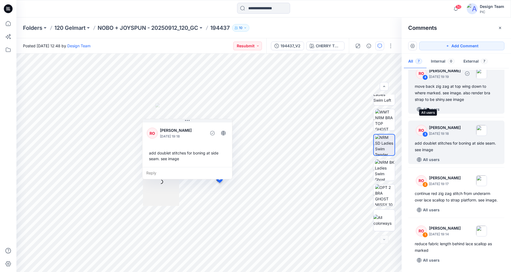
click at [441, 91] on div "move back zig zag at top wing down to where marked. see image. also render bra …" at bounding box center [456, 93] width 83 height 20
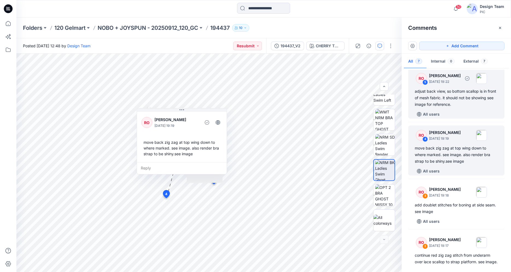
click at [438, 100] on div "adjust back view, so bottom scallop is in front of mesh fabric. it should not b…" at bounding box center [456, 98] width 83 height 20
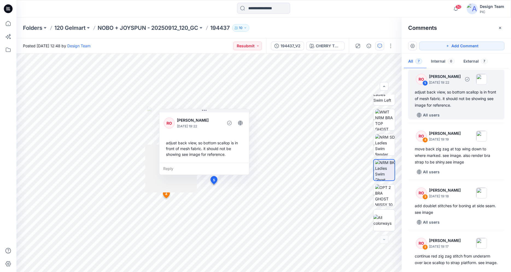
scroll to position [97, 0]
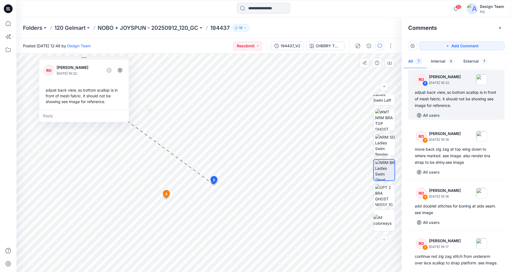
drag, startPoint x: 205, startPoint y: 108, endPoint x: 118, endPoint y: 96, distance: 87.7
click at [86, 57] on icon at bounding box center [84, 58] width 4 height 4
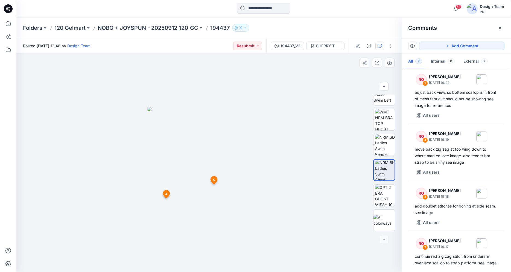
click at [213, 182] on span "5" at bounding box center [214, 180] width 2 height 5
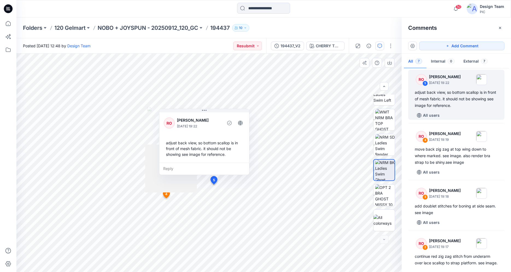
click at [173, 167] on div "Reply" at bounding box center [204, 169] width 90 height 12
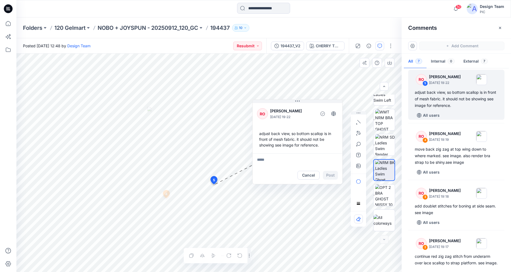
drag, startPoint x: 204, startPoint y: 111, endPoint x: 261, endPoint y: 103, distance: 57.9
click at [297, 101] on icon at bounding box center [297, 101] width 4 height 4
click at [382, 174] on img at bounding box center [384, 170] width 19 height 21
click at [304, 176] on button "Cancel" at bounding box center [309, 175] width 22 height 9
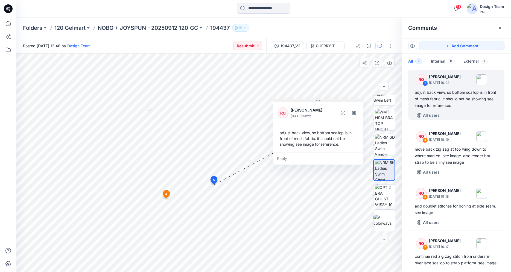
drag, startPoint x: 296, startPoint y: 99, endPoint x: 323, endPoint y: 98, distance: 26.5
click at [320, 98] on icon at bounding box center [318, 100] width 4 height 4
click at [375, 195] on img at bounding box center [385, 195] width 20 height 21
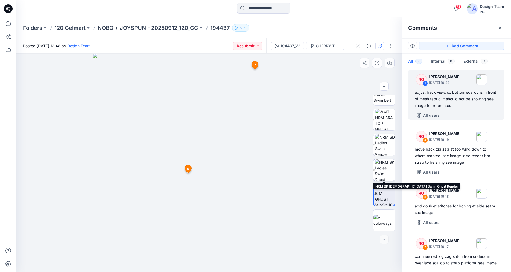
click at [386, 174] on img at bounding box center [385, 169] width 20 height 21
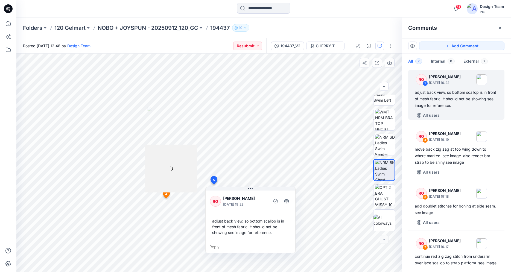
scroll to position [0, 0]
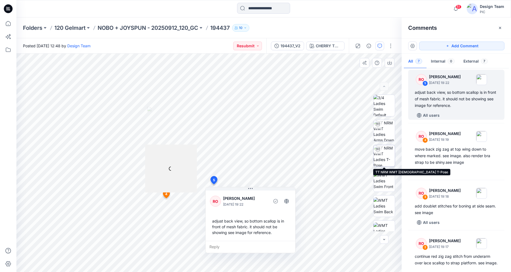
click at [384, 155] on img at bounding box center [384, 155] width 21 height 21
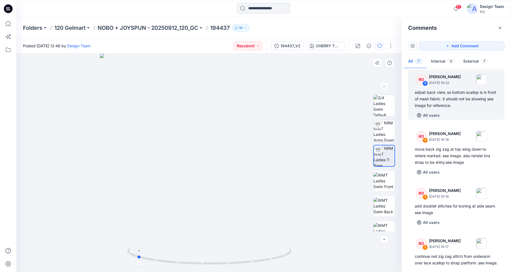
drag, startPoint x: 263, startPoint y: 260, endPoint x: 192, endPoint y: 251, distance: 72.1
click at [194, 263] on icon at bounding box center [209, 256] width 165 height 21
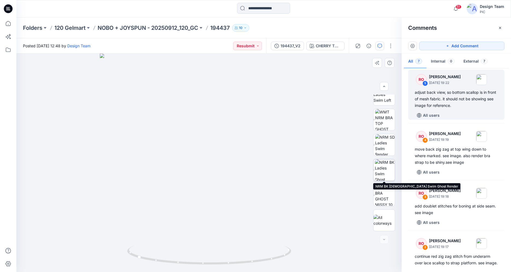
click at [382, 171] on img at bounding box center [385, 169] width 20 height 21
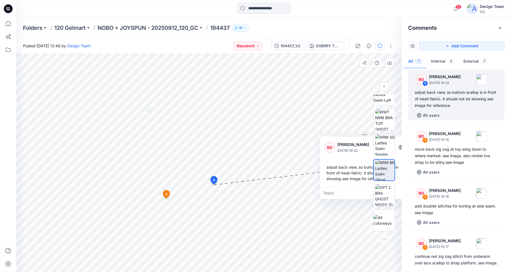
drag, startPoint x: 251, startPoint y: 188, endPoint x: 364, endPoint y: 135, distance: 125.2
click at [364, 135] on icon at bounding box center [365, 135] width 4 height 4
click at [383, 217] on img at bounding box center [384, 220] width 21 height 11
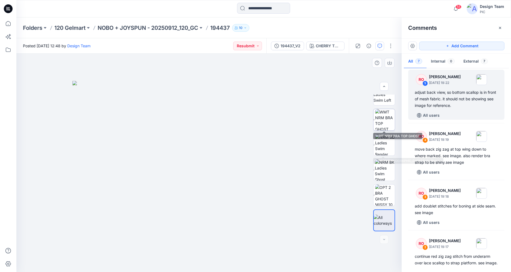
click at [388, 116] on img at bounding box center [385, 119] width 20 height 21
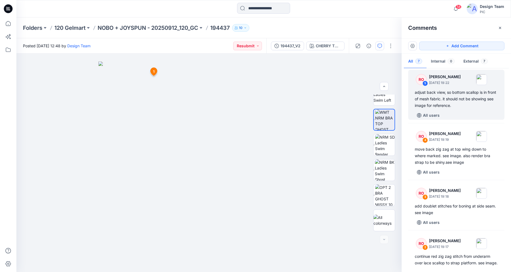
click at [8, 11] on icon at bounding box center [8, 8] width 9 height 9
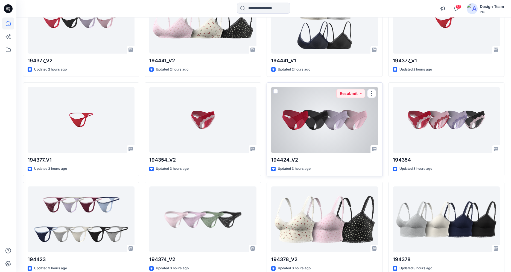
scroll to position [616, 0]
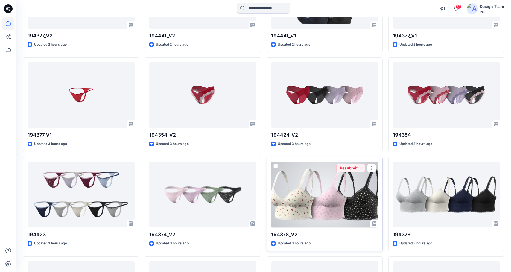
click at [307, 210] on div at bounding box center [324, 195] width 107 height 66
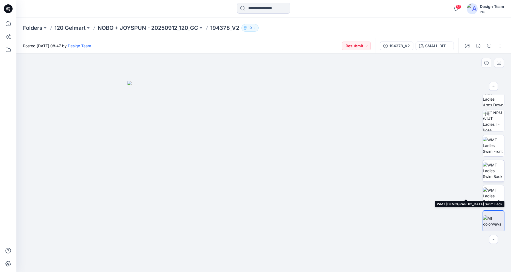
scroll to position [36, 0]
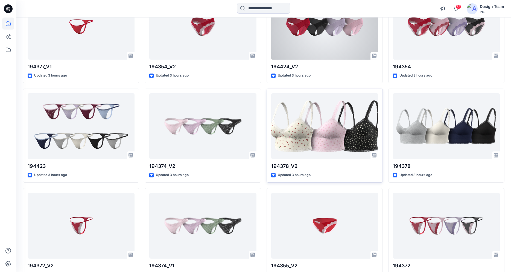
scroll to position [715, 0]
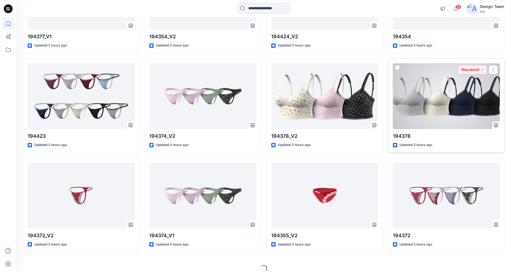
click at [409, 109] on div at bounding box center [446, 96] width 107 height 66
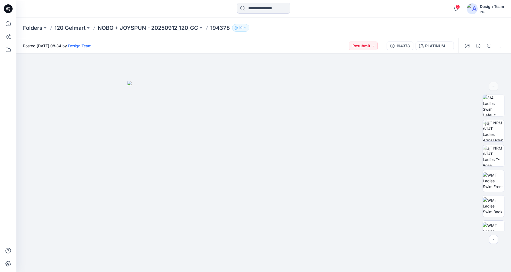
click at [9, 7] on icon at bounding box center [8, 7] width 3 height 0
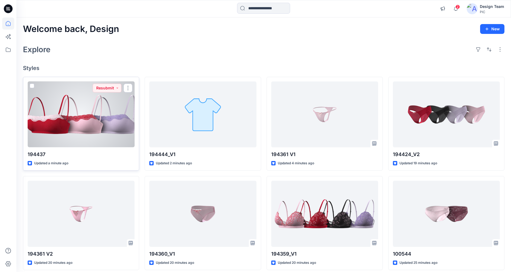
click at [70, 130] on div at bounding box center [81, 115] width 107 height 66
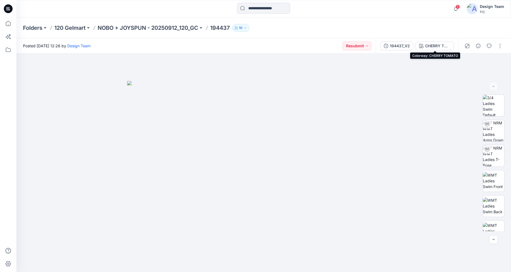
click at [429, 46] on div "CHERRY TOMATO" at bounding box center [437, 46] width 25 height 6
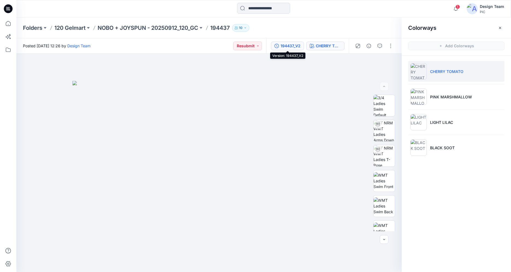
click at [290, 42] on button "194437_V2" at bounding box center [287, 46] width 33 height 9
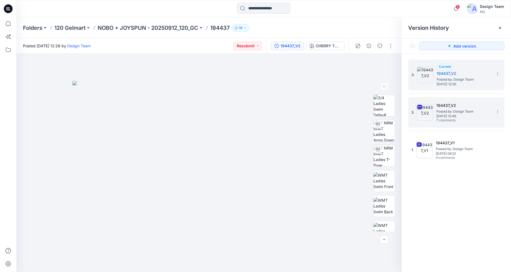
click at [444, 116] on span "Thursday, October 02, 2025 12:48" at bounding box center [464, 116] width 55 height 4
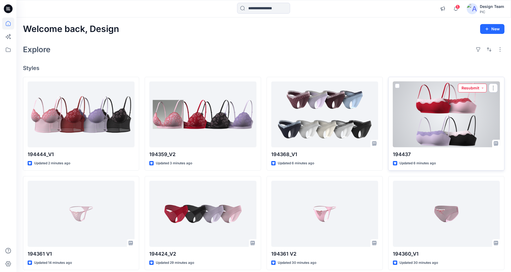
click at [478, 91] on button "Resubmit" at bounding box center [472, 88] width 29 height 9
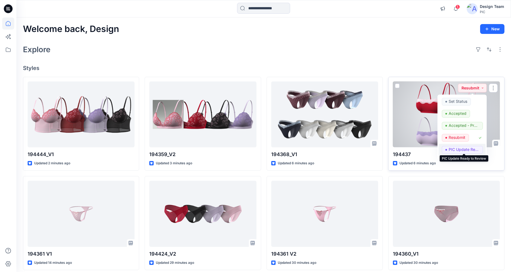
click at [459, 150] on p "PIC Update Ready to Review" at bounding box center [464, 149] width 31 height 7
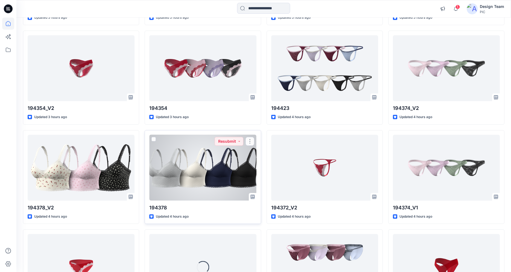
scroll to position [852, 0]
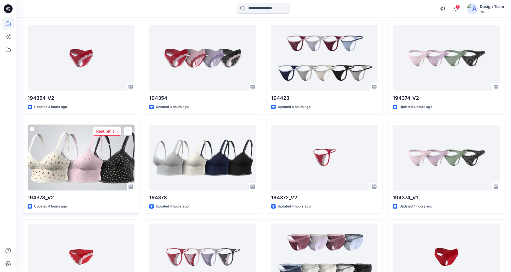
click at [105, 132] on button "Resubmit" at bounding box center [107, 131] width 29 height 9
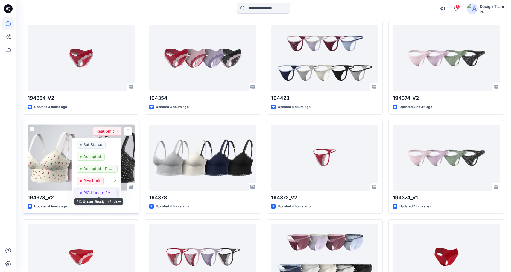
click at [97, 193] on p "PIC Update Ready to Review" at bounding box center [98, 192] width 31 height 7
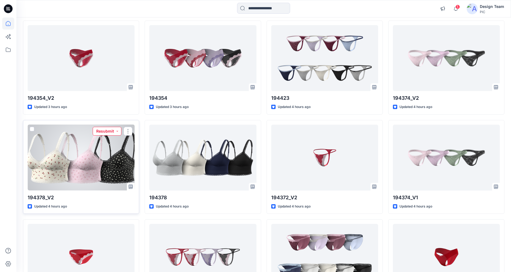
click at [108, 130] on button "Resubmit" at bounding box center [107, 131] width 29 height 9
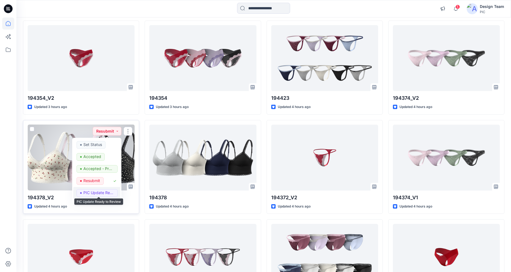
click at [101, 193] on p "PIC Update Ready to Review" at bounding box center [98, 192] width 31 height 7
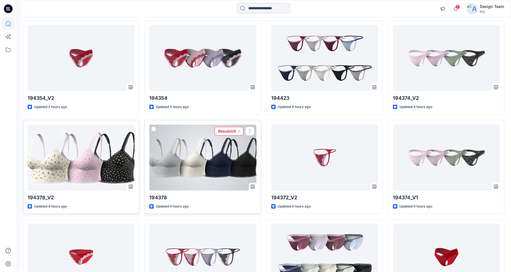
click at [227, 131] on button "Resubmit" at bounding box center [229, 131] width 29 height 9
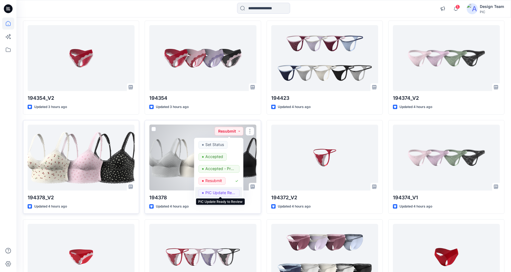
click at [213, 193] on p "PIC Update Ready to Review" at bounding box center [220, 192] width 31 height 7
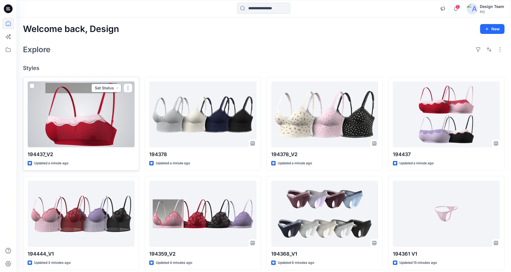
click at [98, 89] on button "Set Status" at bounding box center [106, 88] width 30 height 9
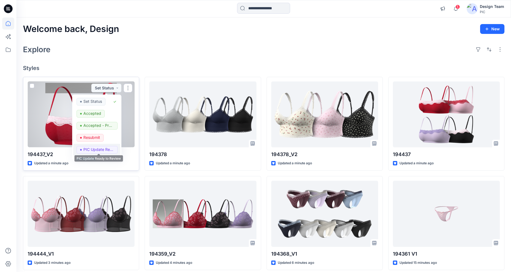
click at [94, 148] on p "PIC Update Ready to Review" at bounding box center [98, 149] width 31 height 7
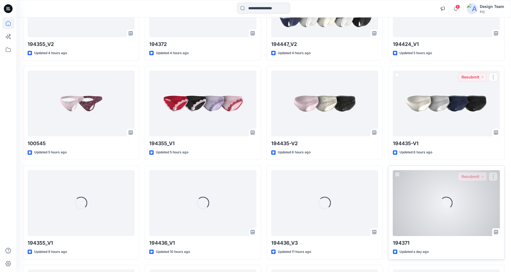
scroll to position [1151, 0]
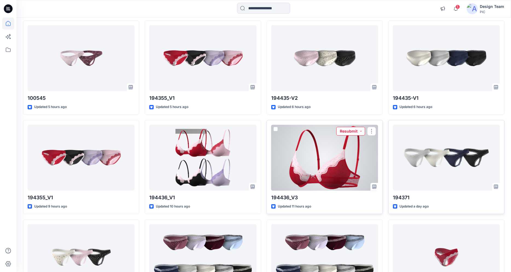
click at [347, 130] on button "Resubmit" at bounding box center [350, 131] width 29 height 9
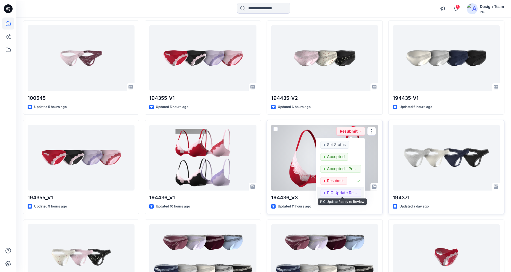
click at [339, 192] on p "PIC Update Ready to Review" at bounding box center [342, 192] width 31 height 7
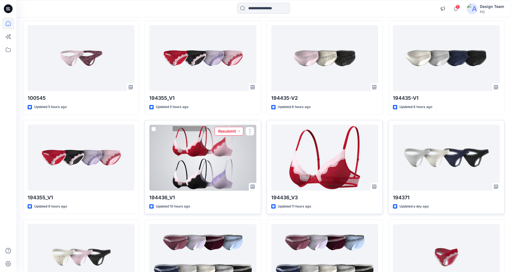
click at [219, 129] on button "Resubmit" at bounding box center [229, 131] width 29 height 9
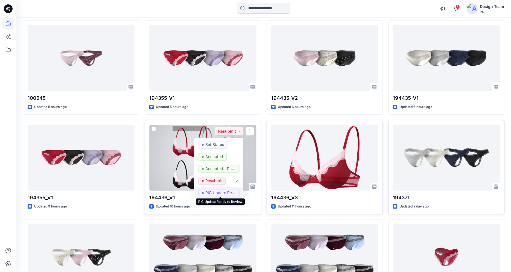
click at [217, 194] on p "PIC Update Ready to Review" at bounding box center [220, 192] width 31 height 7
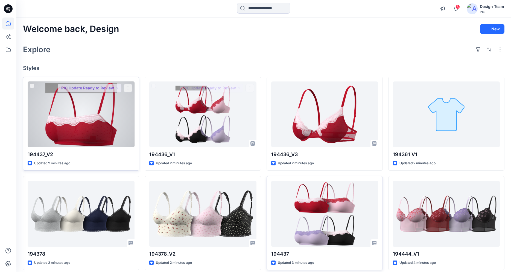
click at [98, 124] on div at bounding box center [81, 115] width 107 height 66
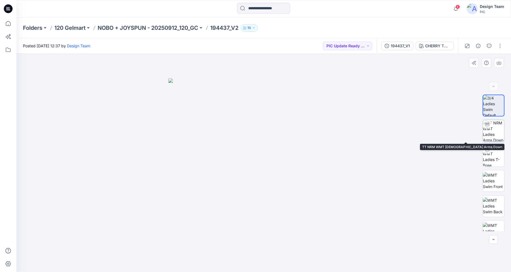
click at [501, 138] on img at bounding box center [493, 130] width 21 height 21
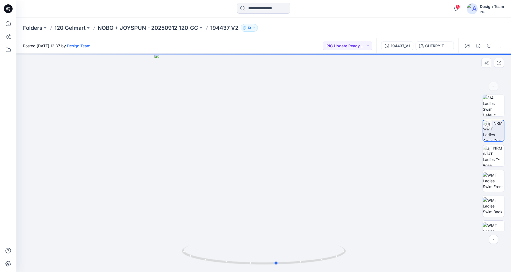
drag, startPoint x: 276, startPoint y: 264, endPoint x: 125, endPoint y: 254, distance: 151.6
click at [125, 254] on div at bounding box center [263, 163] width 495 height 219
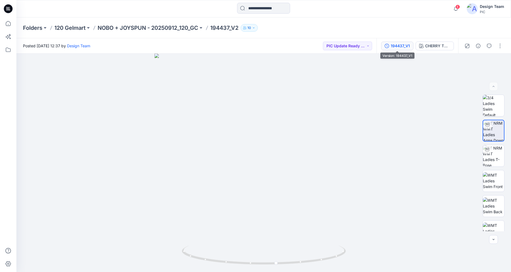
click at [399, 42] on div "194437_V1 CHERRY TOMATO" at bounding box center [418, 45] width 82 height 15
click at [399, 45] on div "194437_V1" at bounding box center [400, 46] width 19 height 6
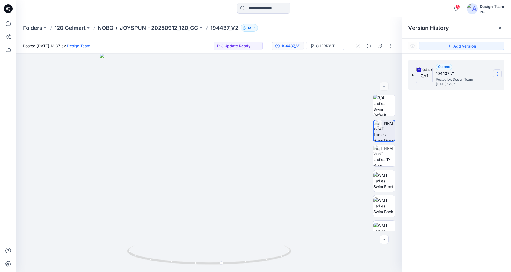
click at [498, 75] on icon at bounding box center [498, 74] width 4 height 4
drag, startPoint x: 465, startPoint y: 86, endPoint x: 464, endPoint y: 89, distance: 3.6
click at [465, 86] on span "Download Source BW File" at bounding box center [470, 85] width 46 height 7
click at [496, 75] on icon at bounding box center [498, 74] width 4 height 4
click at [446, 119] on div "1. Current 194437_V1 Posted by: Design Team Monday, October 13, 2025 12:37 Down…" at bounding box center [456, 167] width 109 height 226
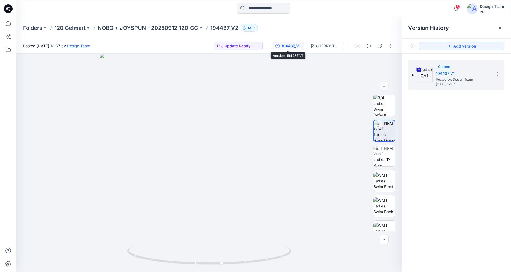
click at [289, 45] on div "194437_V1" at bounding box center [290, 46] width 19 height 6
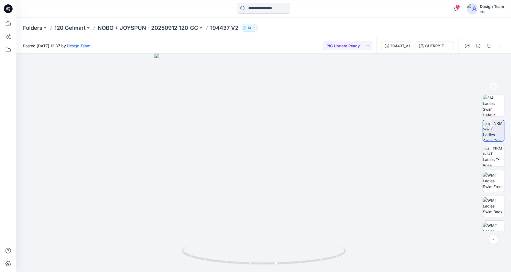
click at [396, 51] on div "194437_V1 CHERRY TOMATO" at bounding box center [418, 45] width 82 height 15
click at [399, 44] on div "194437_V1" at bounding box center [400, 46] width 19 height 6
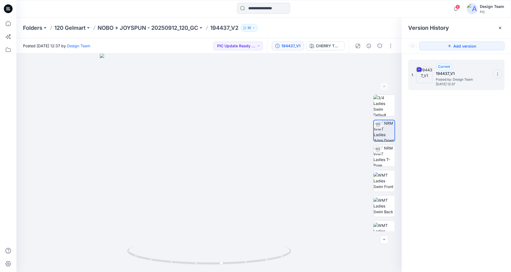
click at [498, 75] on icon at bounding box center [498, 74] width 4 height 4
click at [422, 107] on div "1. Current 194437_V1 Posted by: Design Team Monday, October 13, 2025 12:37" at bounding box center [456, 167] width 109 height 226
click at [392, 46] on button "button" at bounding box center [390, 46] width 9 height 9
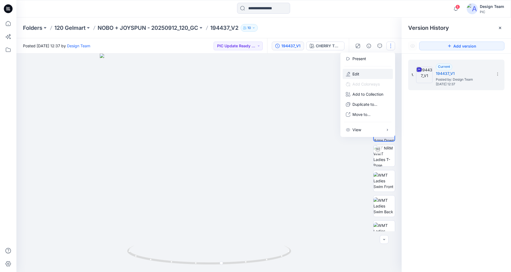
click at [359, 75] on p "Edit" at bounding box center [356, 74] width 7 height 6
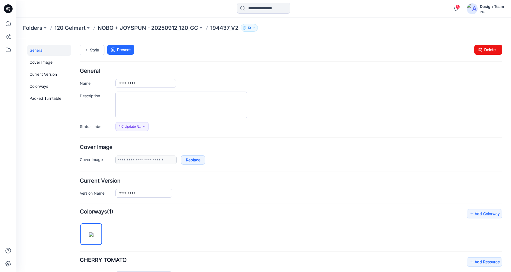
click at [491, 50] on link "Delete" at bounding box center [489, 50] width 28 height 10
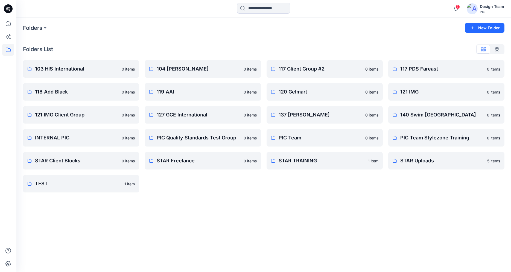
click at [8, 11] on icon at bounding box center [8, 8] width 9 height 9
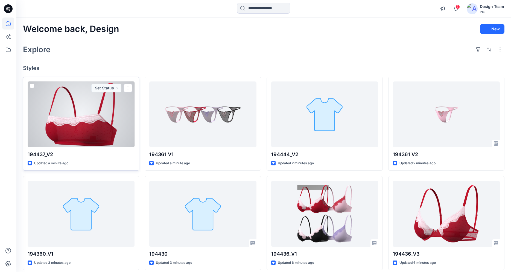
click at [98, 143] on div at bounding box center [81, 115] width 107 height 66
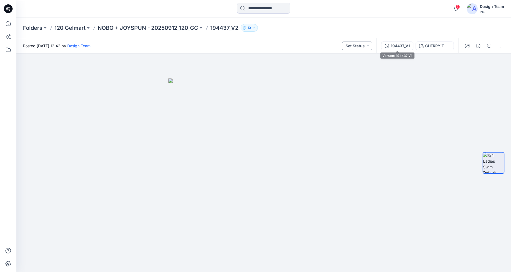
click at [370, 46] on button "Set Status" at bounding box center [357, 46] width 30 height 9
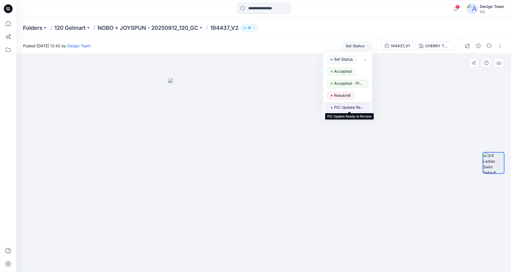
drag, startPoint x: 346, startPoint y: 106, endPoint x: 342, endPoint y: 108, distance: 4.3
click at [346, 107] on p "PIC Update Ready to Review" at bounding box center [349, 107] width 31 height 7
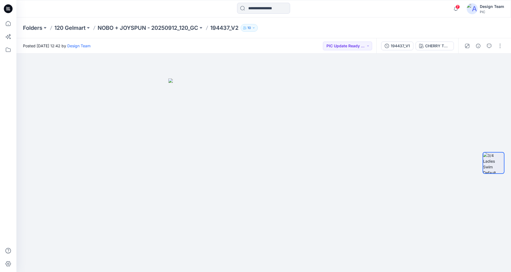
click at [10, 10] on icon at bounding box center [9, 10] width 2 height 0
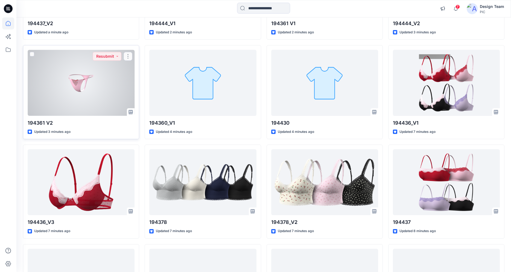
scroll to position [131, 0]
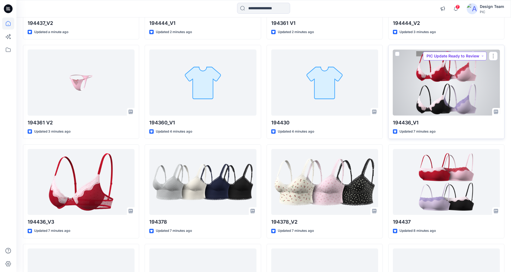
click at [464, 55] on button "PIC Update Ready to Review" at bounding box center [455, 56] width 64 height 9
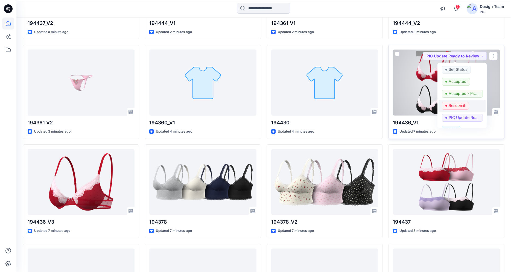
click at [457, 105] on p "Resubmit" at bounding box center [457, 105] width 17 height 7
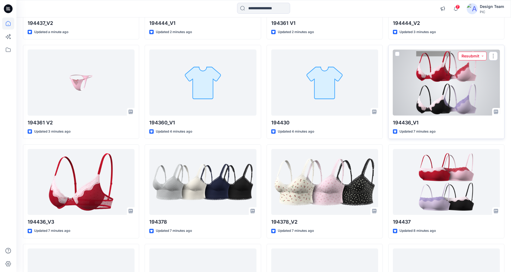
click at [467, 54] on button "Resubmit" at bounding box center [472, 56] width 29 height 9
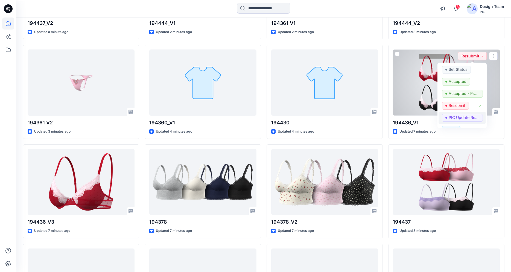
click at [449, 115] on span "PIC Update Ready to Review" at bounding box center [462, 118] width 41 height 8
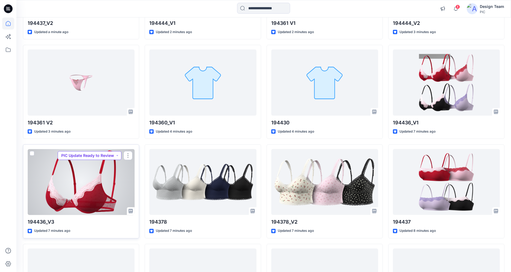
click at [95, 155] on button "PIC Update Ready to Review" at bounding box center [90, 155] width 64 height 9
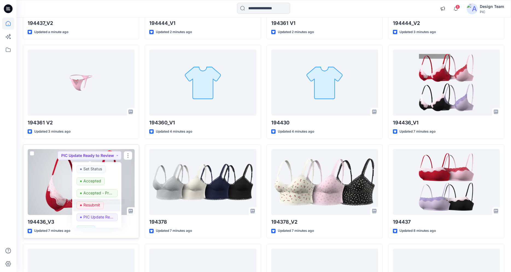
click at [94, 204] on p "Resubmit" at bounding box center [91, 205] width 17 height 7
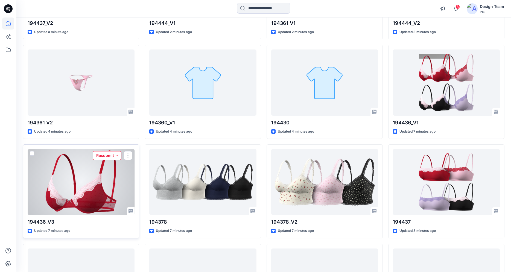
click at [108, 155] on button "Resubmit" at bounding box center [107, 155] width 29 height 9
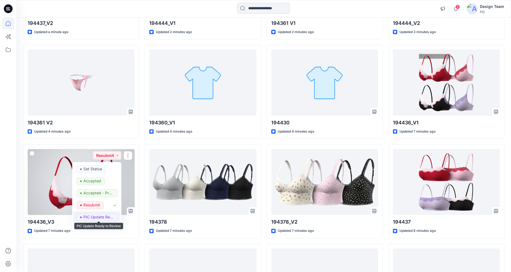
click at [94, 216] on p "PIC Update Ready to Review" at bounding box center [98, 217] width 31 height 7
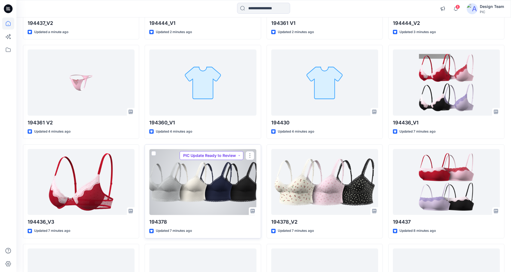
click at [229, 155] on button "PIC Update Ready to Review" at bounding box center [212, 155] width 64 height 9
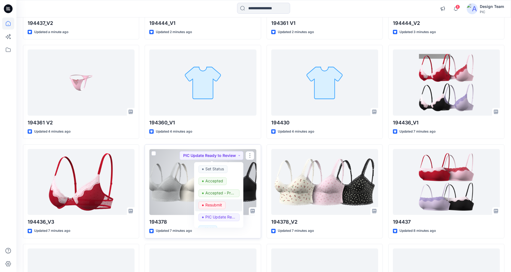
click at [216, 206] on p "Resubmit" at bounding box center [213, 205] width 17 height 7
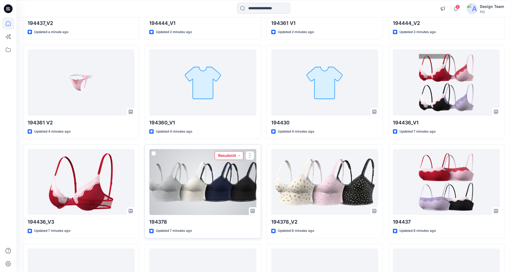
click at [223, 158] on button "Resubmit" at bounding box center [229, 155] width 29 height 9
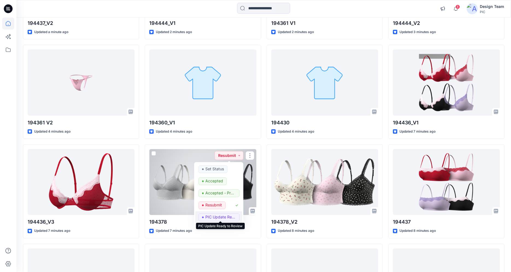
drag, startPoint x: 218, startPoint y: 216, endPoint x: 225, endPoint y: 213, distance: 8.1
click at [219, 217] on p "PIC Update Ready to Review" at bounding box center [220, 217] width 31 height 7
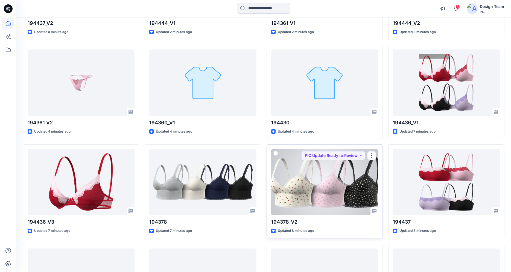
click at [359, 161] on div at bounding box center [324, 182] width 107 height 66
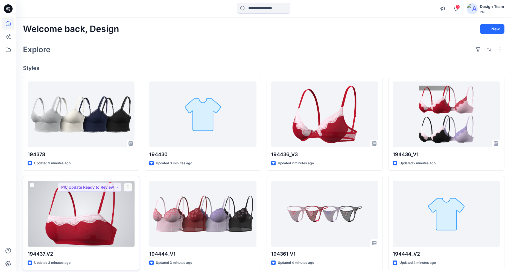
click at [78, 203] on div at bounding box center [81, 214] width 107 height 66
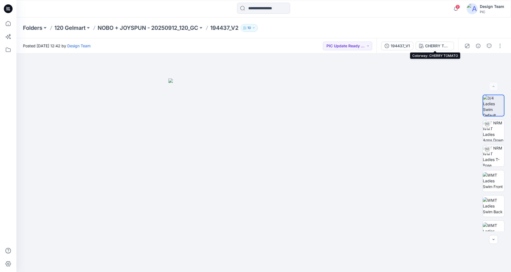
click at [432, 45] on div "CHERRY TOMATO" at bounding box center [437, 46] width 25 height 6
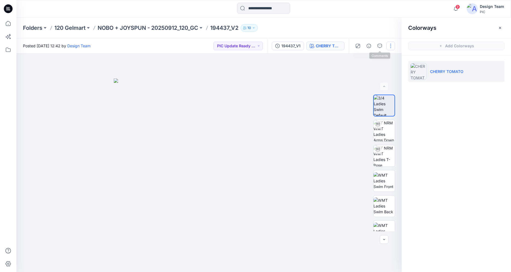
click at [388, 47] on button "button" at bounding box center [390, 46] width 9 height 9
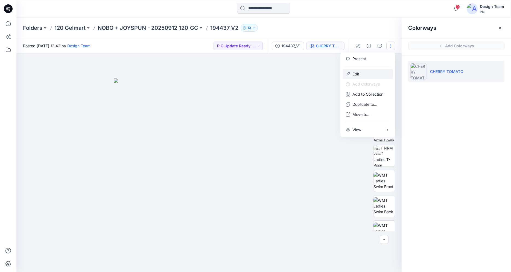
click at [352, 72] on button "Edit" at bounding box center [368, 74] width 50 height 10
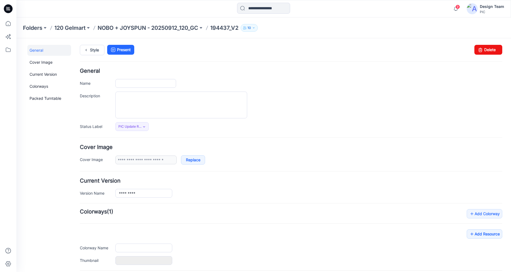
type input "*********"
type input "**********"
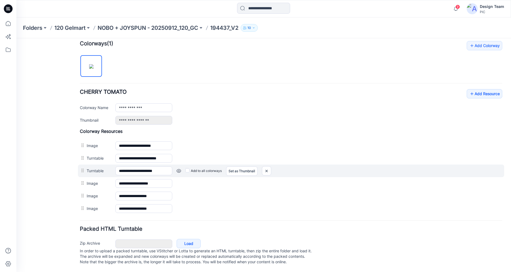
scroll to position [174, 0]
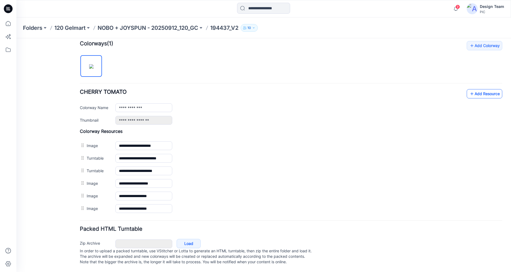
click at [491, 89] on link "Add Resource" at bounding box center [485, 93] width 36 height 9
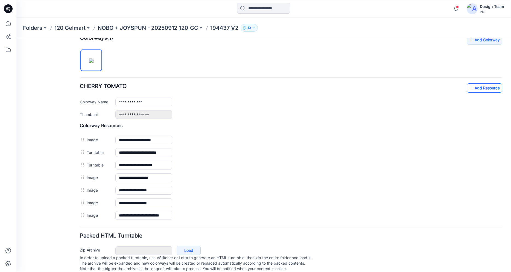
click at [476, 87] on link "Add Resource" at bounding box center [485, 87] width 36 height 9
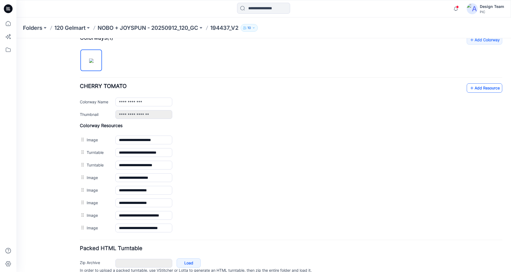
click at [474, 88] on link "Add Resource" at bounding box center [485, 87] width 36 height 9
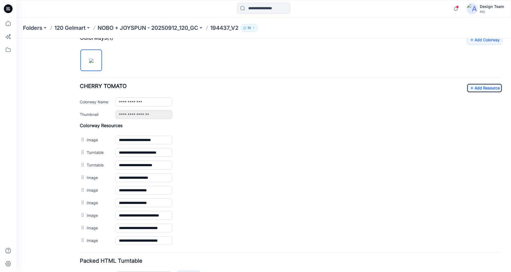
click at [10, 7] on icon at bounding box center [8, 7] width 3 height 0
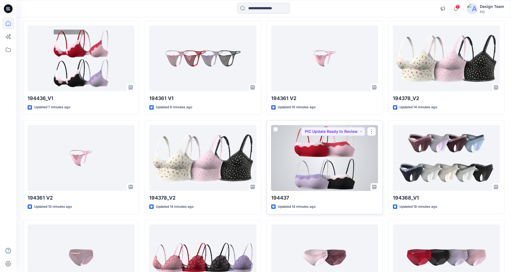
scroll to position [255, 0]
click at [330, 179] on div at bounding box center [324, 158] width 107 height 66
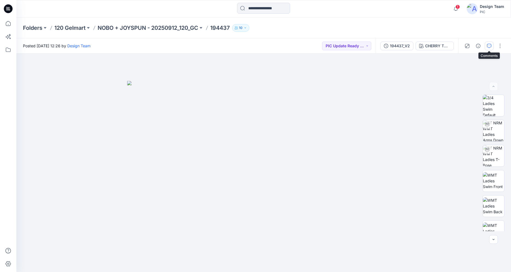
click at [489, 45] on icon "button" at bounding box center [489, 46] width 4 height 4
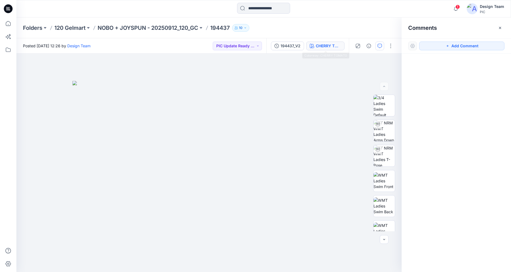
click at [329, 43] on div "CHERRY TOMATO" at bounding box center [328, 46] width 25 height 6
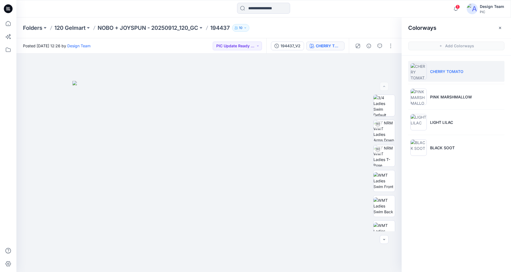
click at [447, 68] on li "CHERRY TOMATO" at bounding box center [456, 71] width 96 height 21
click at [390, 47] on button "button" at bounding box center [390, 46] width 9 height 9
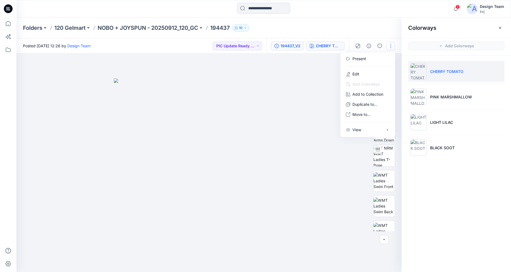
click at [289, 47] on div "194437_V2" at bounding box center [291, 46] width 20 height 6
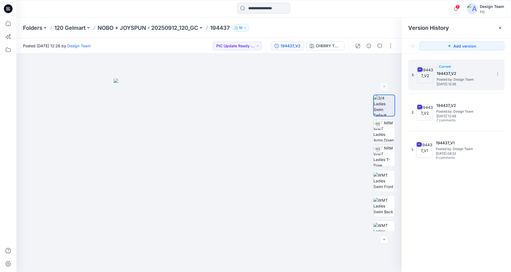
click at [450, 75] on h5 "194437_V2" at bounding box center [464, 73] width 55 height 7
click at [499, 74] on icon at bounding box center [498, 74] width 4 height 4
click at [389, 46] on button "button" at bounding box center [390, 46] width 9 height 9
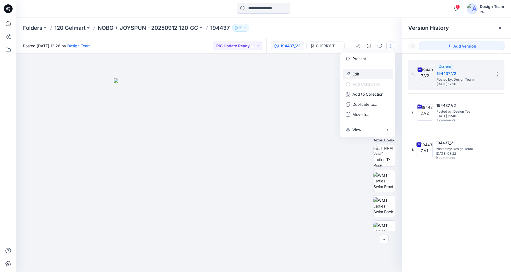
click at [360, 71] on button "Edit" at bounding box center [368, 74] width 50 height 10
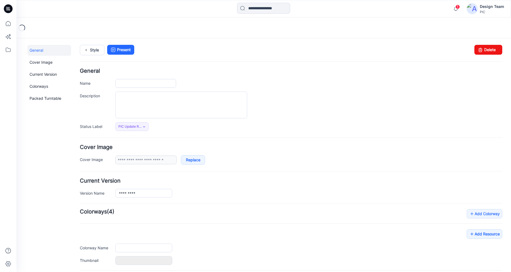
type input "******"
type input "**********"
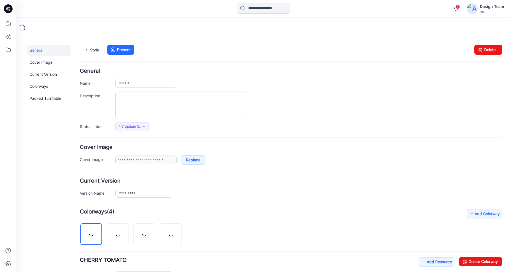
scroll to position [164, 0]
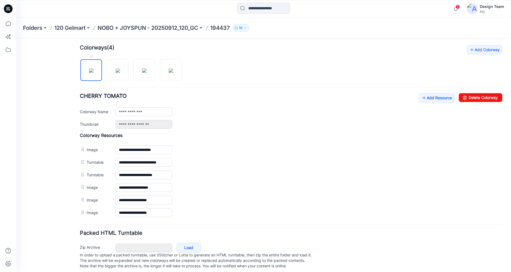
click at [90, 68] on img at bounding box center [91, 70] width 4 height 4
click at [428, 98] on link "Add Resource" at bounding box center [437, 97] width 36 height 9
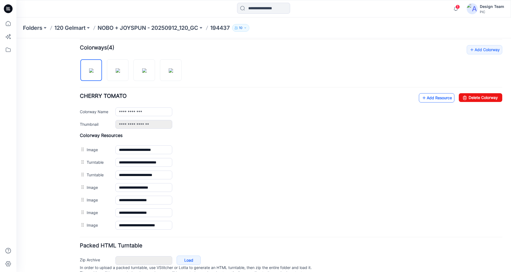
click at [439, 97] on link "Add Resource" at bounding box center [437, 97] width 36 height 9
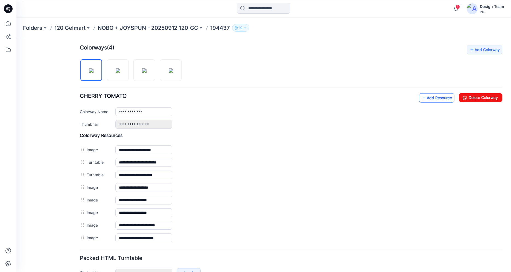
click at [426, 100] on link "Add Resource" at bounding box center [437, 97] width 36 height 9
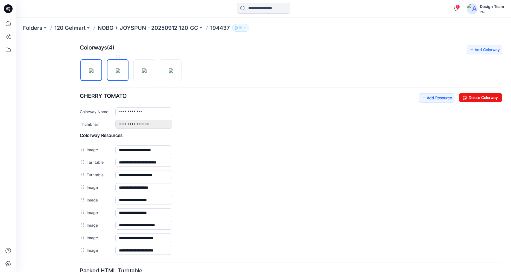
click at [116, 72] on img at bounding box center [118, 70] width 4 height 4
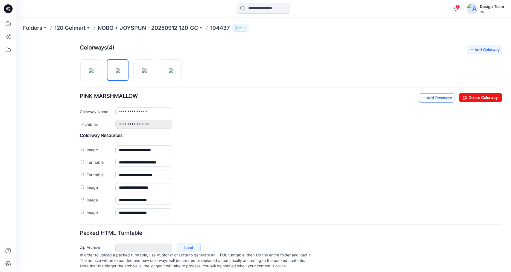
click at [426, 96] on link "Add Resource" at bounding box center [437, 97] width 36 height 9
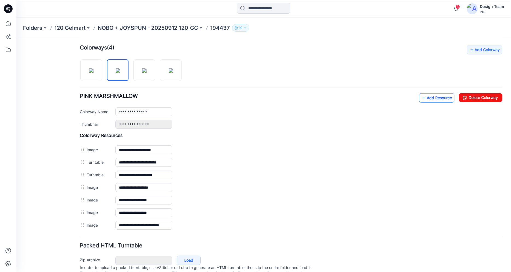
click at [426, 99] on link "Add Resource" at bounding box center [437, 97] width 36 height 9
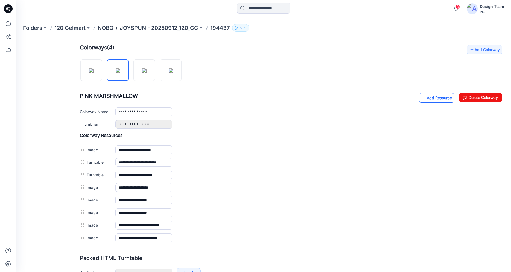
click at [421, 97] on icon at bounding box center [423, 98] width 5 height 9
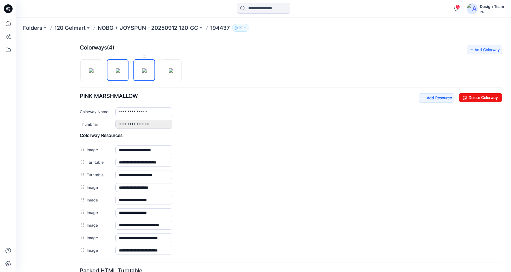
click at [146, 71] on img at bounding box center [144, 70] width 4 height 4
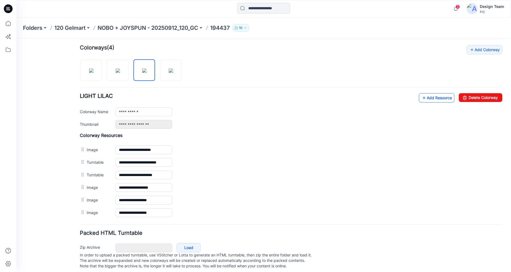
click at [443, 98] on link "Add Resource" at bounding box center [437, 97] width 36 height 9
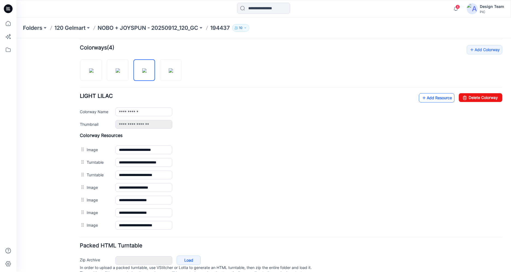
click at [421, 100] on icon at bounding box center [423, 98] width 5 height 9
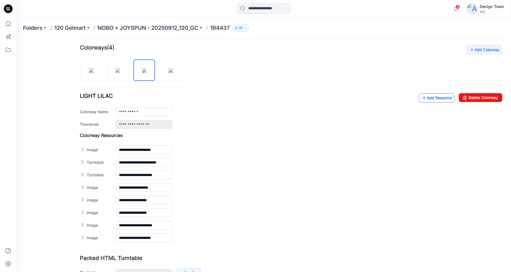
click at [435, 98] on link "Add Resource" at bounding box center [437, 97] width 36 height 9
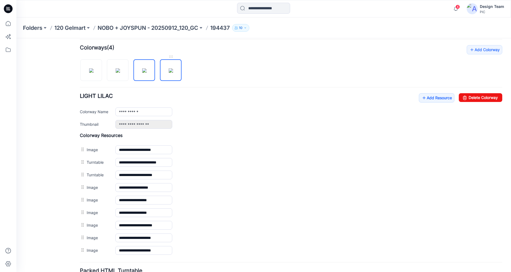
click at [171, 73] on img at bounding box center [171, 70] width 4 height 4
type input "**********"
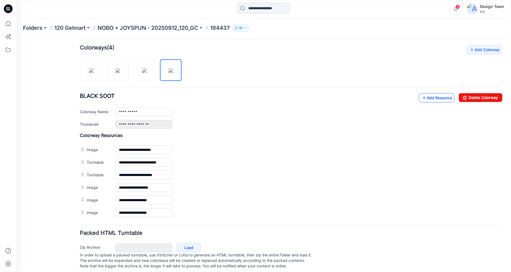
click at [425, 100] on link "Add Resource" at bounding box center [437, 97] width 36 height 9
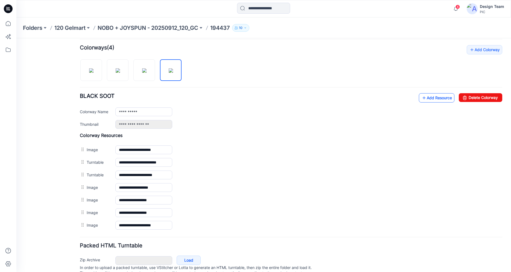
click at [426, 97] on link "Add Resource" at bounding box center [437, 97] width 36 height 9
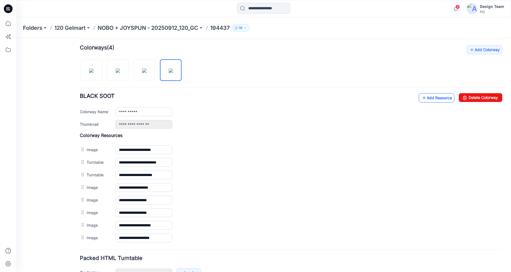
click at [421, 97] on icon at bounding box center [423, 98] width 5 height 9
click at [10, 10] on icon at bounding box center [8, 8] width 9 height 9
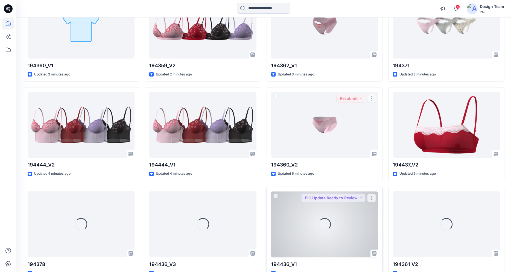
scroll to position [222, 0]
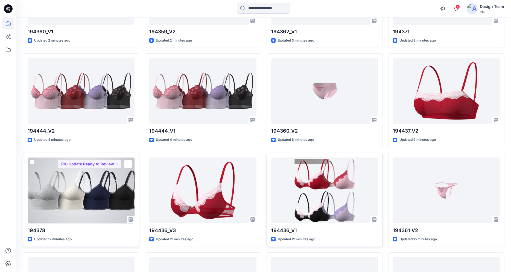
click at [85, 198] on div at bounding box center [81, 191] width 107 height 66
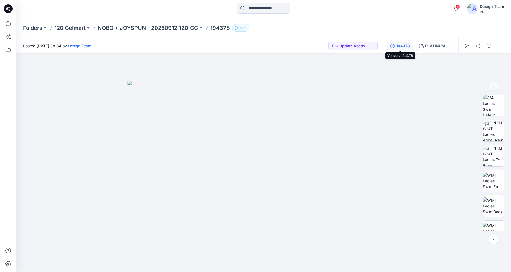
click at [405, 46] on div "194378" at bounding box center [403, 46] width 14 height 6
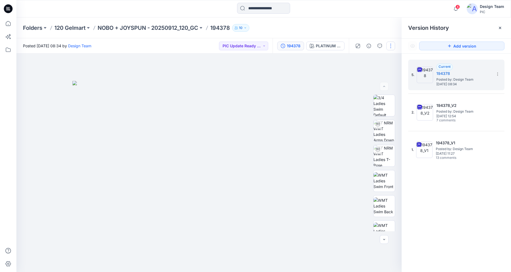
click at [391, 47] on button "button" at bounding box center [390, 46] width 9 height 9
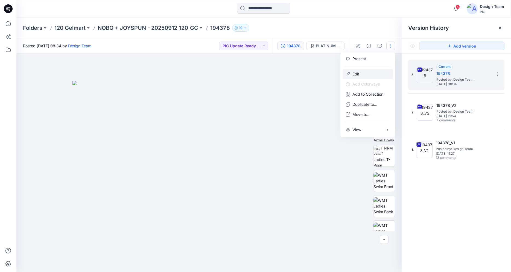
click at [360, 72] on button "Edit" at bounding box center [368, 74] width 50 height 10
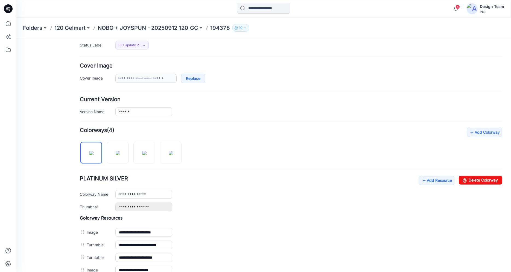
scroll to position [131, 0]
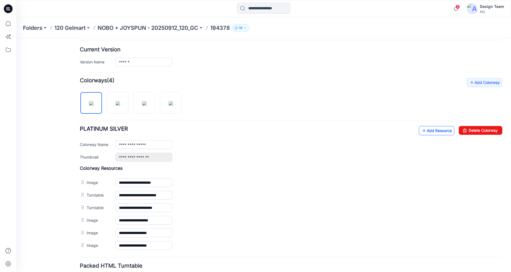
click at [423, 132] on link "Add Resource" at bounding box center [437, 130] width 36 height 9
click at [429, 130] on link "Add Resource" at bounding box center [437, 130] width 36 height 9
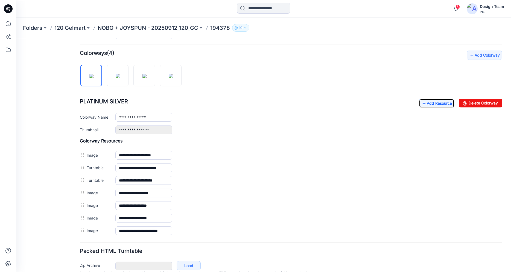
scroll to position [187, 0]
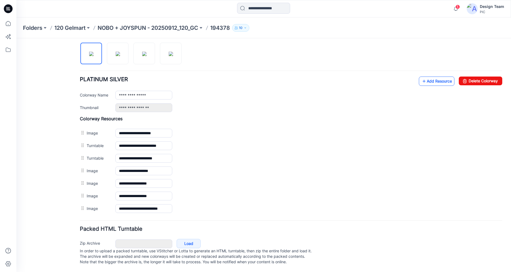
click at [431, 77] on link "Add Resource" at bounding box center [437, 81] width 36 height 9
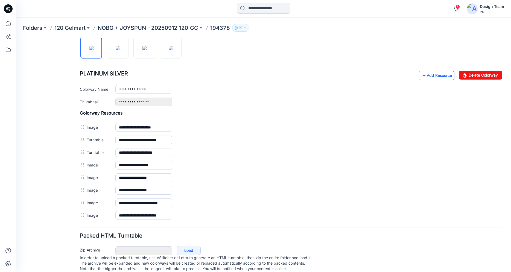
click at [430, 76] on link "Add Resource" at bounding box center [437, 75] width 36 height 9
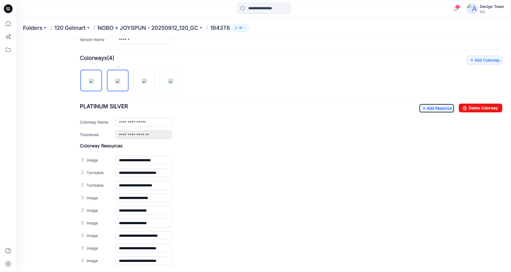
scroll to position [121, 0]
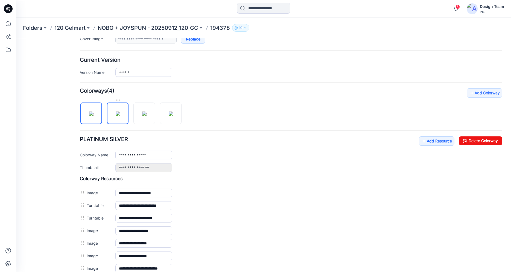
click at [117, 114] on img at bounding box center [118, 114] width 4 height 4
click at [424, 143] on link "Add Resource" at bounding box center [437, 140] width 36 height 9
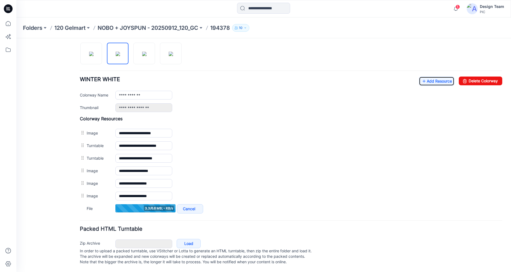
scroll to position [186, 0]
click at [434, 77] on link "Add Resource" at bounding box center [437, 81] width 36 height 9
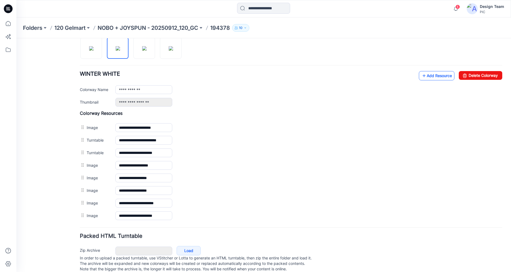
click at [426, 75] on link "Add Resource" at bounding box center [437, 75] width 36 height 9
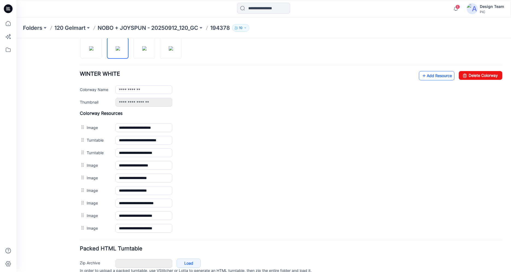
click at [430, 74] on link "Add Resource" at bounding box center [437, 75] width 36 height 9
click at [142, 48] on img at bounding box center [144, 48] width 4 height 4
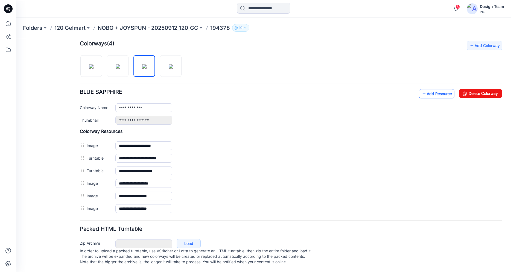
click at [432, 89] on link "Add Resource" at bounding box center [437, 93] width 36 height 9
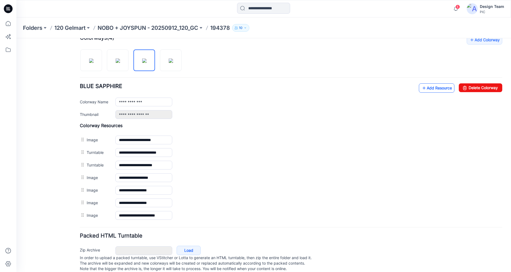
click at [441, 85] on link "Add Resource" at bounding box center [437, 87] width 36 height 9
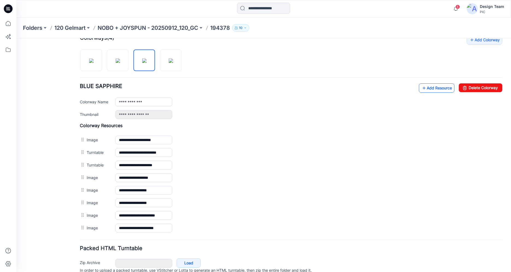
click at [437, 88] on link "Add Resource" at bounding box center [437, 87] width 36 height 9
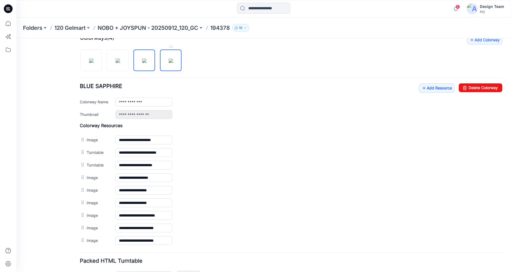
click at [173, 63] on img at bounding box center [171, 61] width 4 height 4
type input "**********"
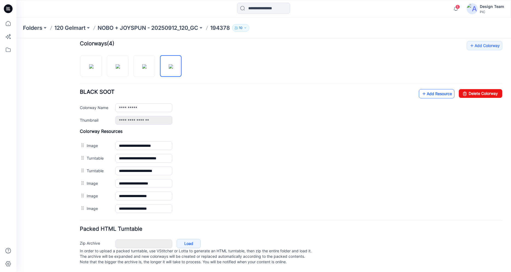
click at [421, 90] on icon at bounding box center [423, 93] width 5 height 9
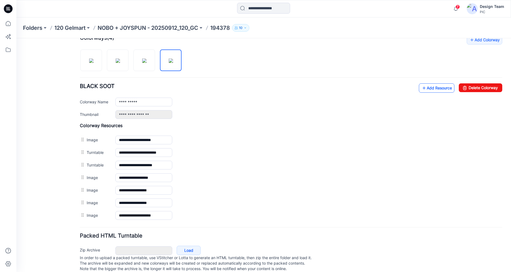
click at [428, 89] on link "Add Resource" at bounding box center [437, 87] width 36 height 9
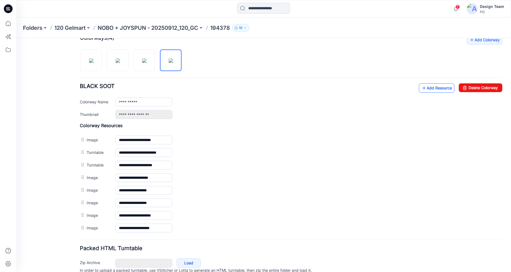
click at [440, 86] on link "Add Resource" at bounding box center [437, 87] width 36 height 9
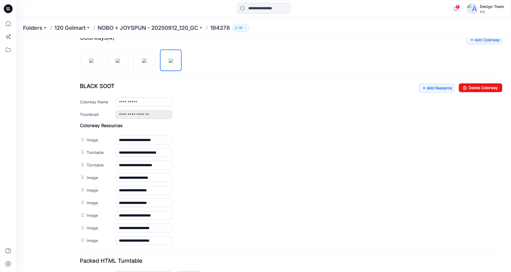
click at [6, 6] on icon at bounding box center [8, 8] width 9 height 9
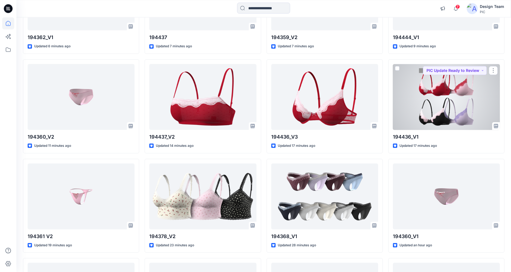
scroll to position [321, 0]
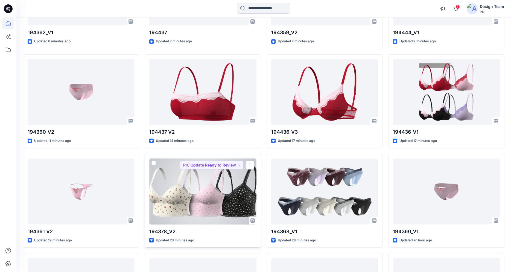
click at [181, 197] on div at bounding box center [202, 192] width 107 height 66
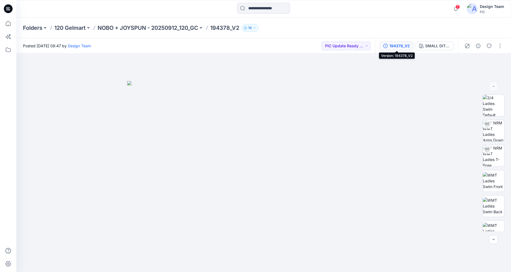
click at [400, 44] on div "194378_V2" at bounding box center [399, 46] width 21 height 6
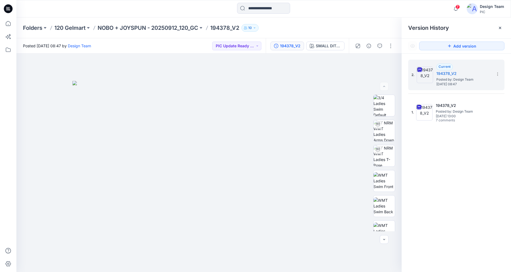
click at [391, 41] on div at bounding box center [374, 45] width 51 height 15
click at [392, 44] on button "button" at bounding box center [390, 46] width 9 height 9
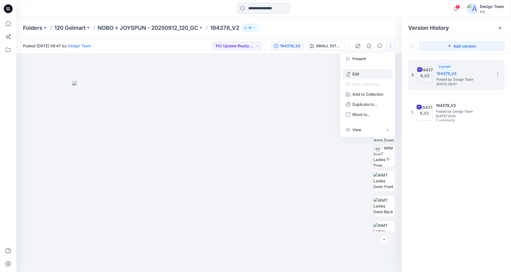
click at [364, 70] on button "Edit" at bounding box center [368, 74] width 50 height 10
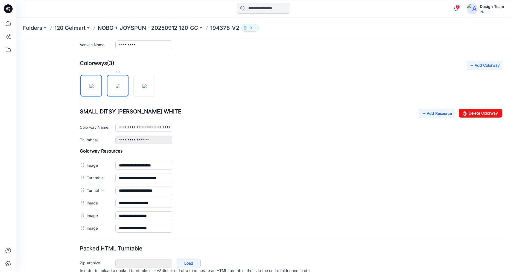
scroll to position [174, 0]
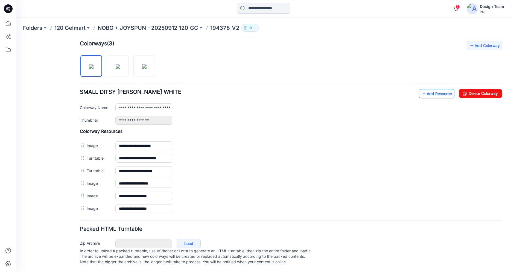
click at [430, 89] on link "Add Resource" at bounding box center [437, 93] width 36 height 9
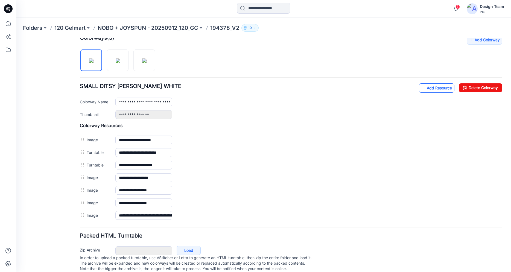
click at [429, 88] on link "Add Resource" at bounding box center [437, 87] width 36 height 9
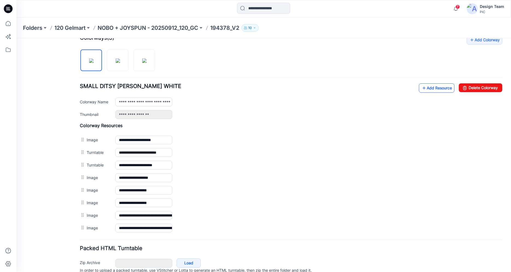
click at [427, 86] on link "Add Resource" at bounding box center [437, 87] width 36 height 9
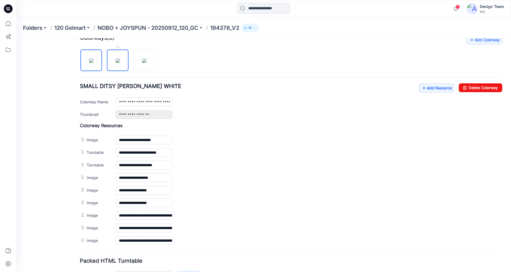
click at [116, 59] on img at bounding box center [118, 61] width 4 height 4
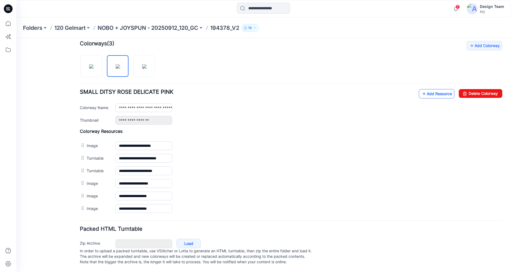
click at [432, 89] on link "Add Resource" at bounding box center [437, 93] width 36 height 9
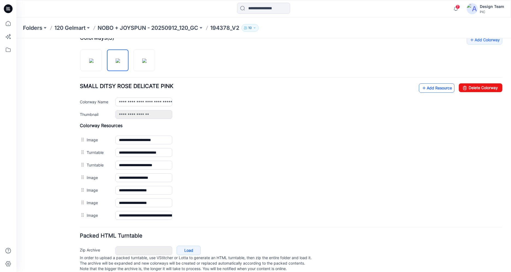
click at [421, 88] on icon at bounding box center [423, 88] width 5 height 9
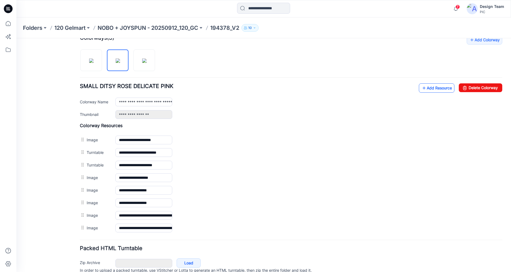
click at [440, 87] on link "Add Resource" at bounding box center [437, 87] width 36 height 9
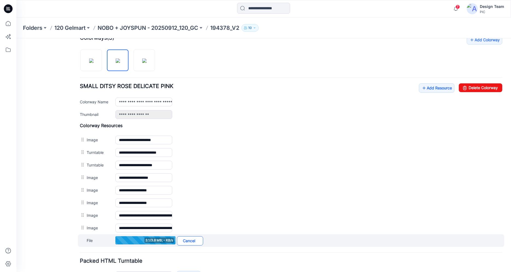
click at [187, 241] on link "Cancel" at bounding box center [190, 240] width 26 height 9
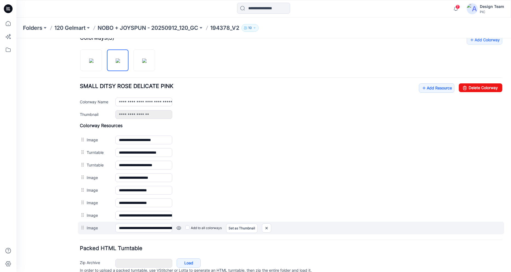
click at [179, 228] on link at bounding box center [179, 228] width 4 height 4
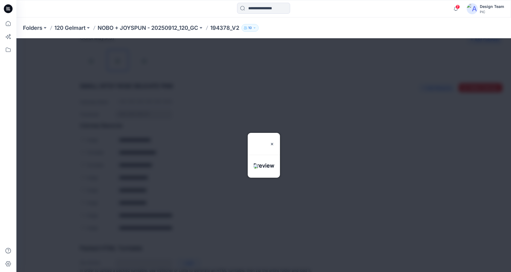
click at [312, 149] on div at bounding box center [263, 155] width 495 height 234
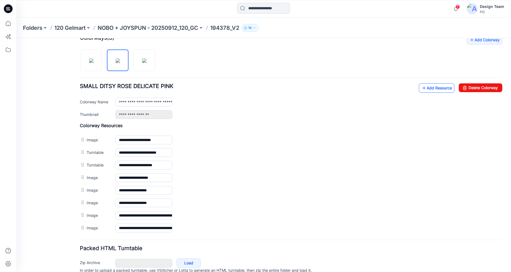
click at [444, 88] on link "Add Resource" at bounding box center [437, 87] width 36 height 9
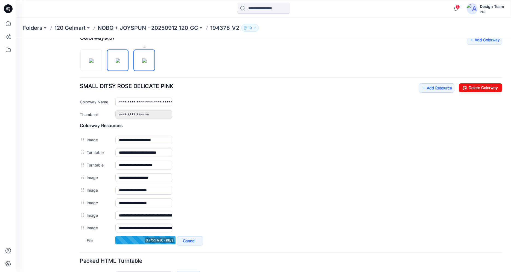
click at [143, 61] on img at bounding box center [144, 61] width 4 height 4
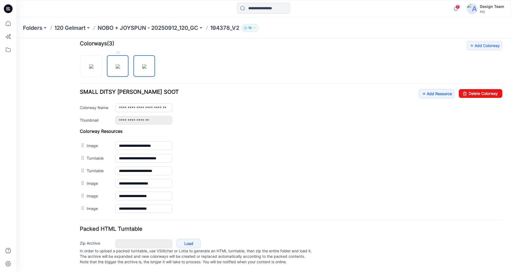
click at [116, 64] on img at bounding box center [118, 66] width 4 height 4
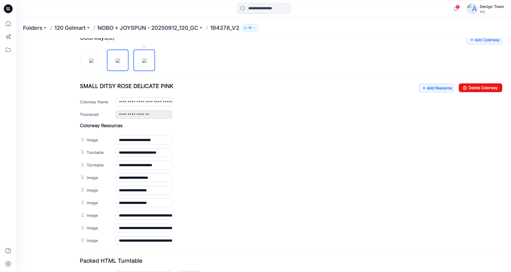
click at [147, 63] on img at bounding box center [144, 61] width 4 height 4
type input "**********"
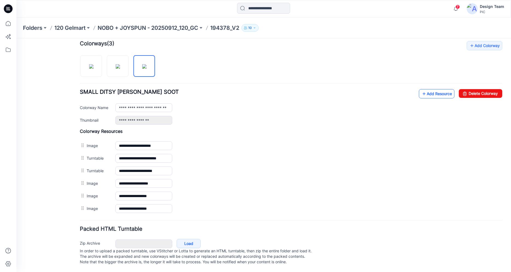
click at [428, 91] on link "Add Resource" at bounding box center [437, 93] width 36 height 9
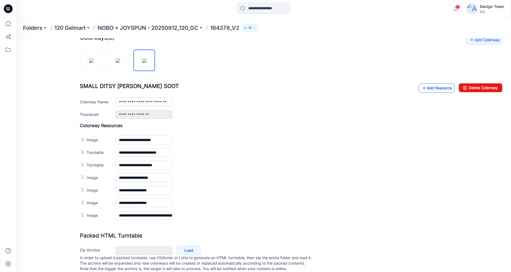
click at [427, 88] on link "Add Resource" at bounding box center [437, 87] width 36 height 9
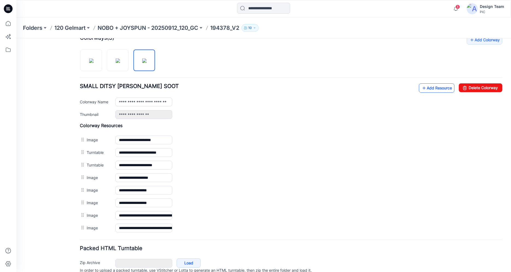
click at [439, 88] on link "Add Resource" at bounding box center [437, 87] width 36 height 9
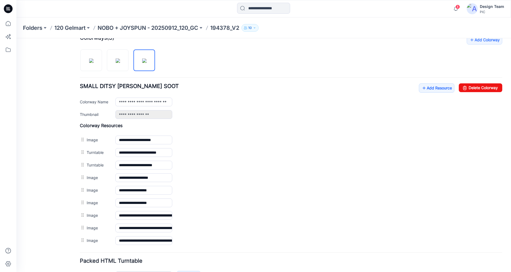
click at [9, 8] on icon at bounding box center [8, 8] width 9 height 9
